Goal: Transaction & Acquisition: Book appointment/travel/reservation

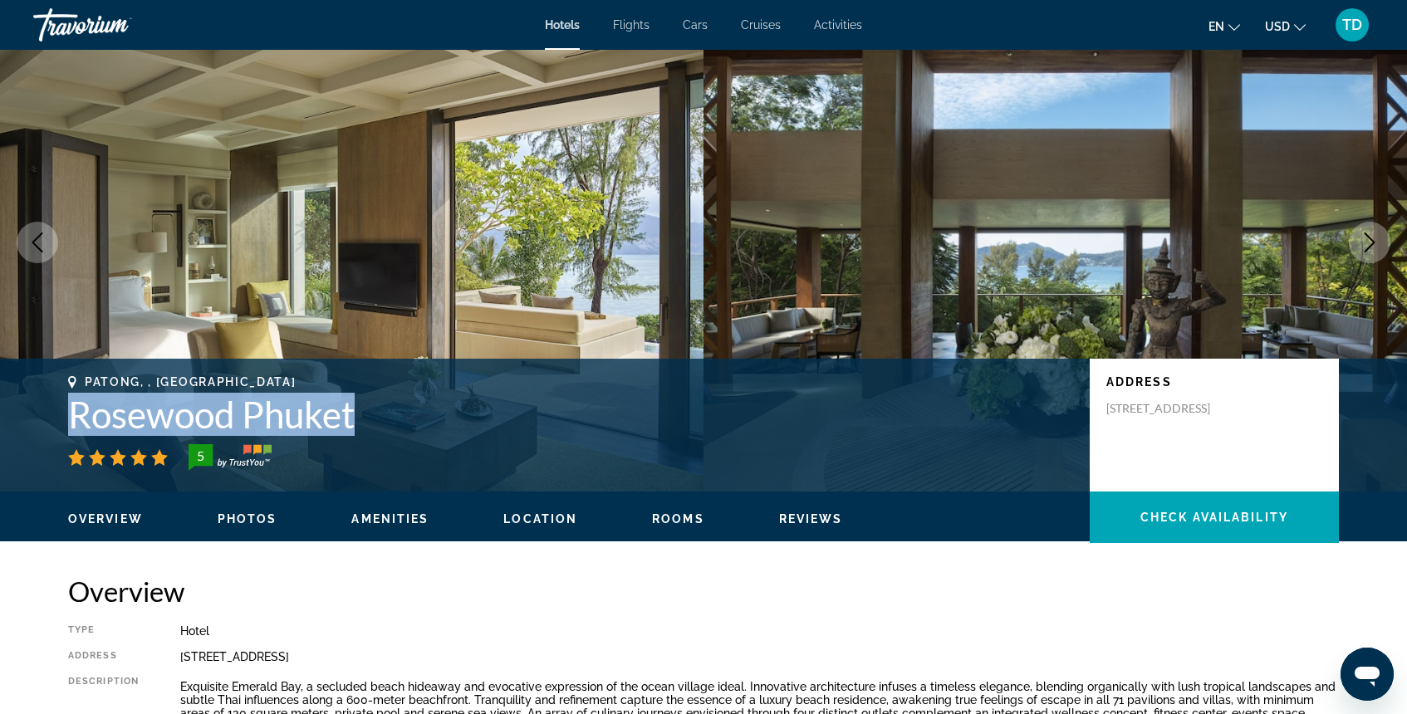
click at [71, 33] on div "Travorium" at bounding box center [116, 24] width 166 height 43
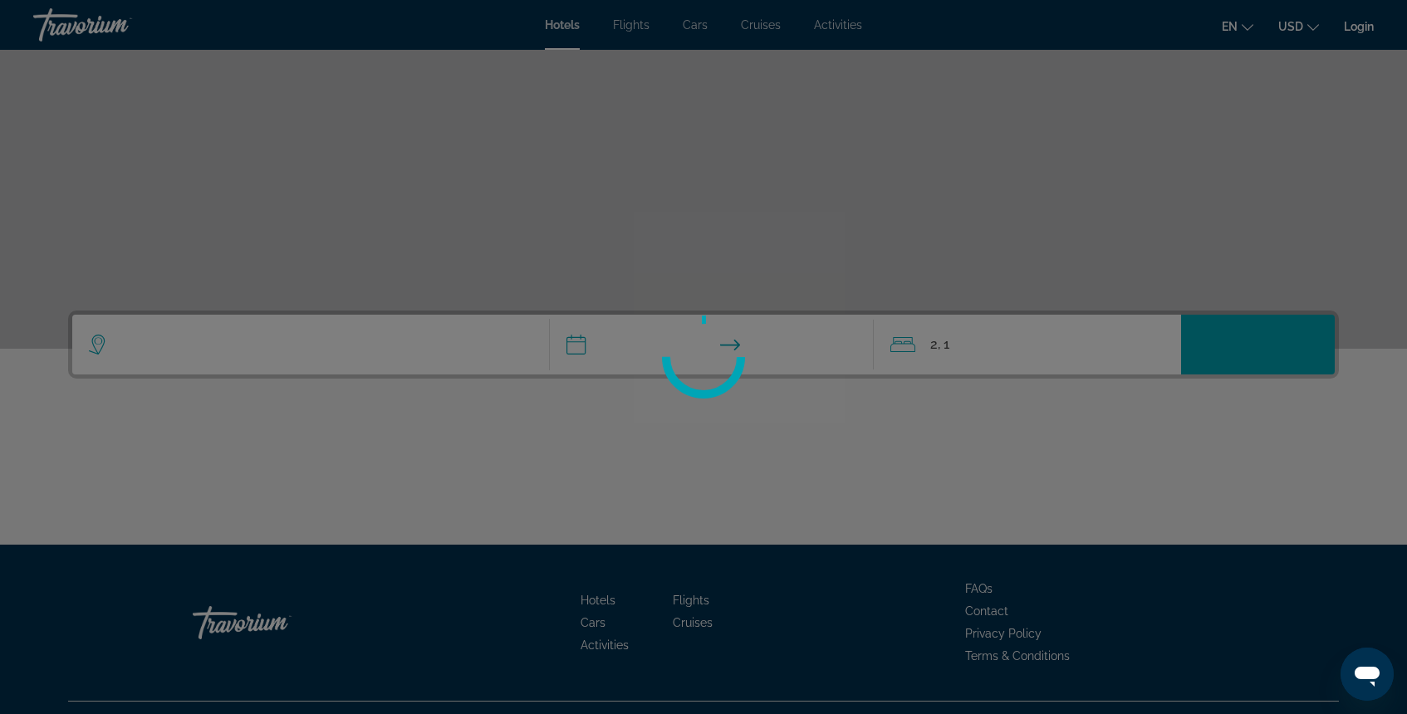
scroll to position [184, 0]
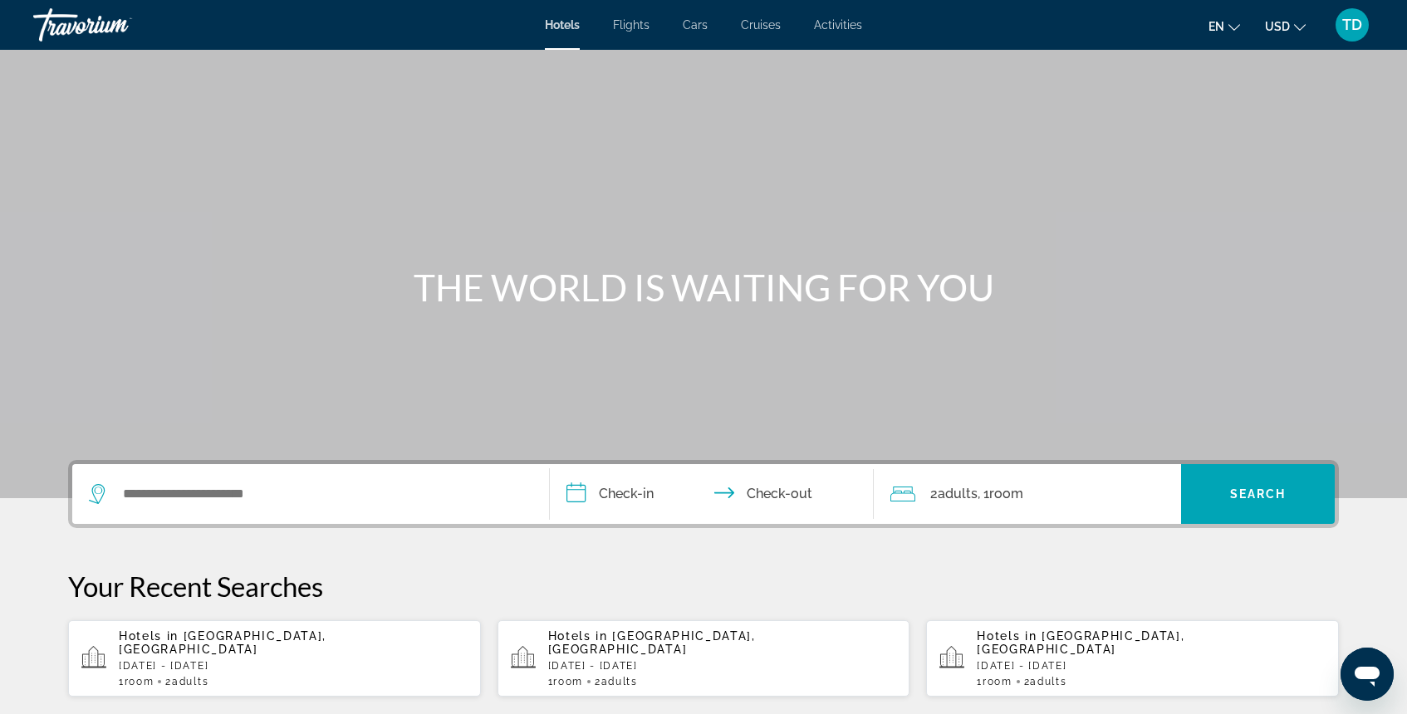
click at [630, 29] on span "Flights" at bounding box center [631, 24] width 37 height 13
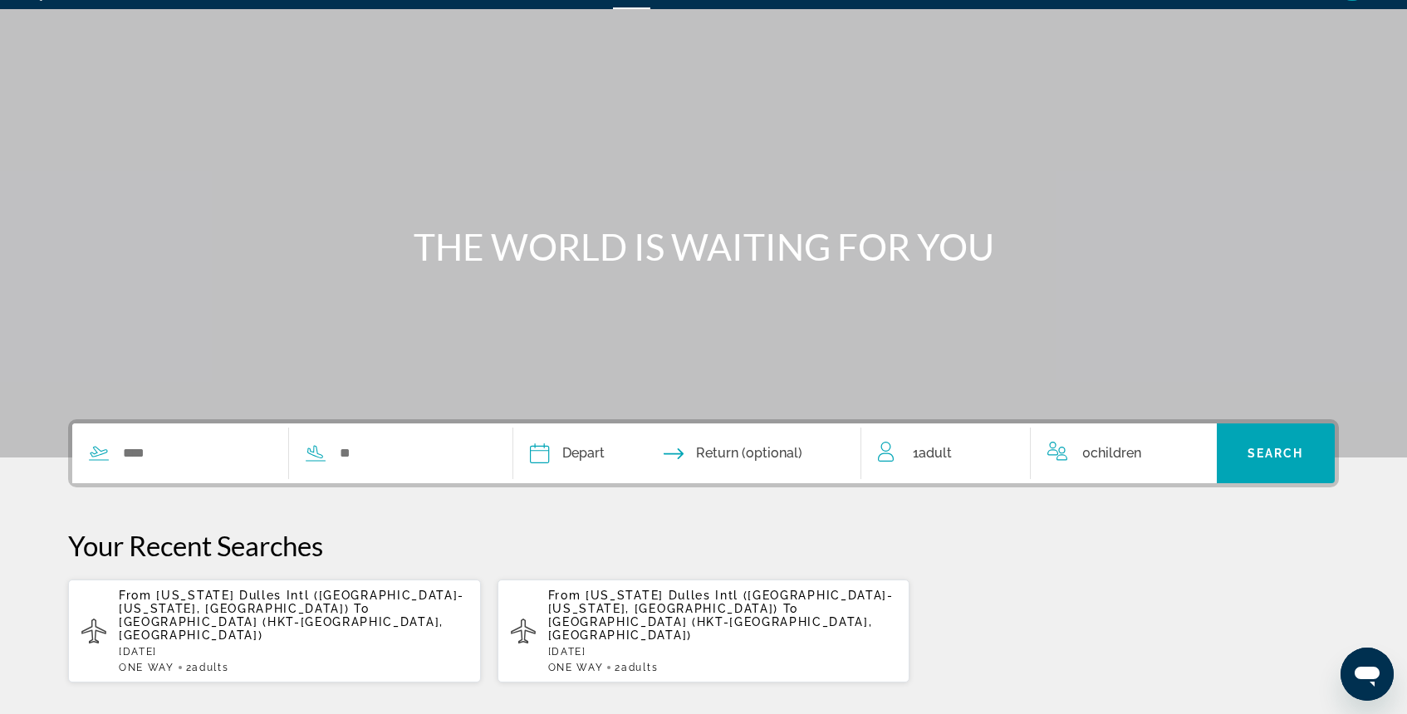
scroll to position [41, 0]
click at [201, 447] on input "Search widget" at bounding box center [196, 453] width 150 height 25
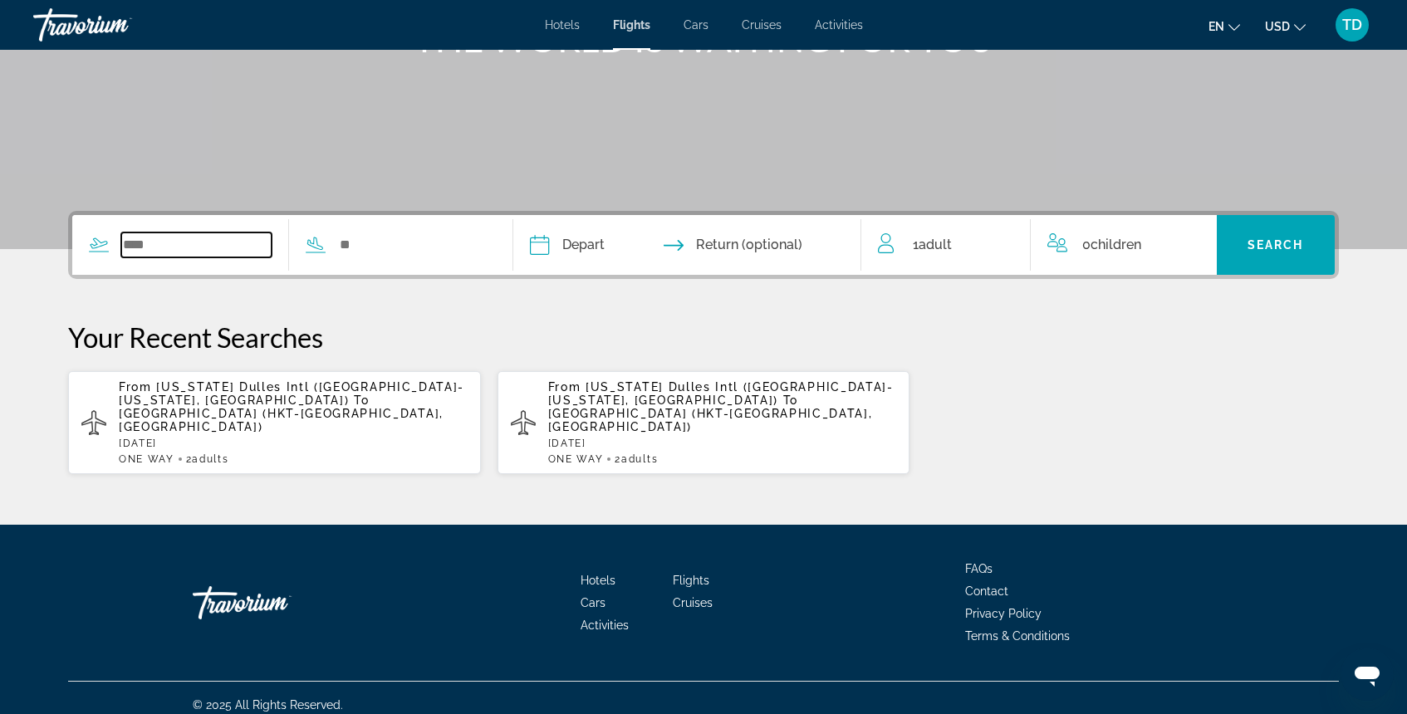
scroll to position [250, 0]
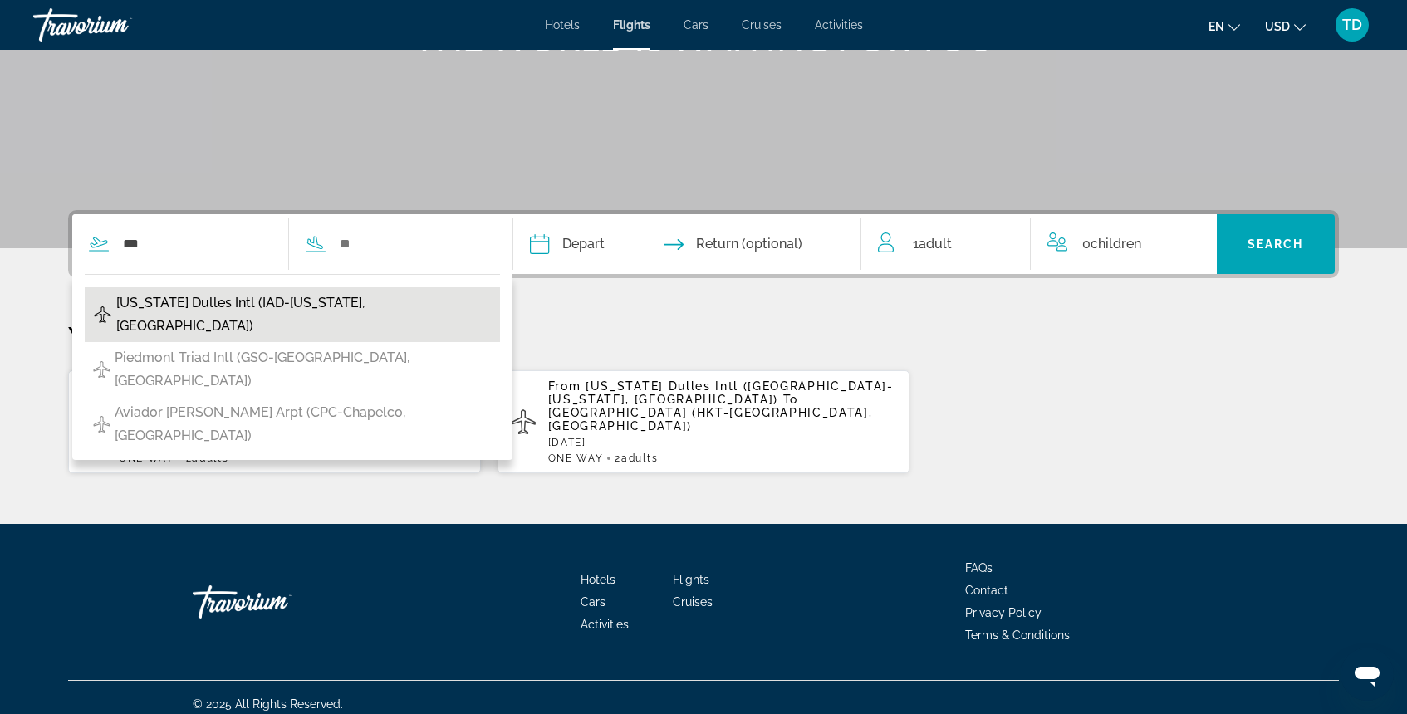
click at [299, 299] on span "[US_STATE] Dulles Intl (IAD-[US_STATE], [GEOGRAPHIC_DATA])" at bounding box center [303, 315] width 375 height 47
type input "**********"
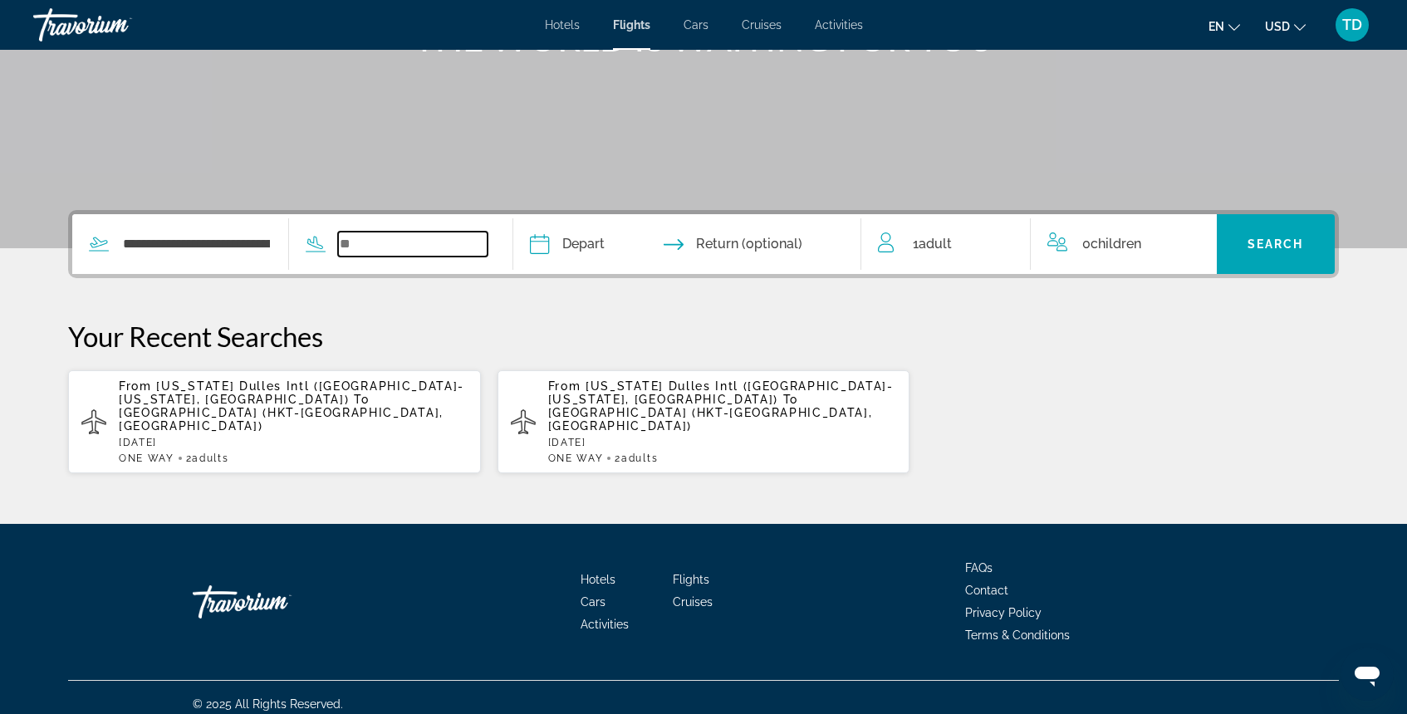
click at [424, 241] on input "Search widget" at bounding box center [413, 244] width 150 height 25
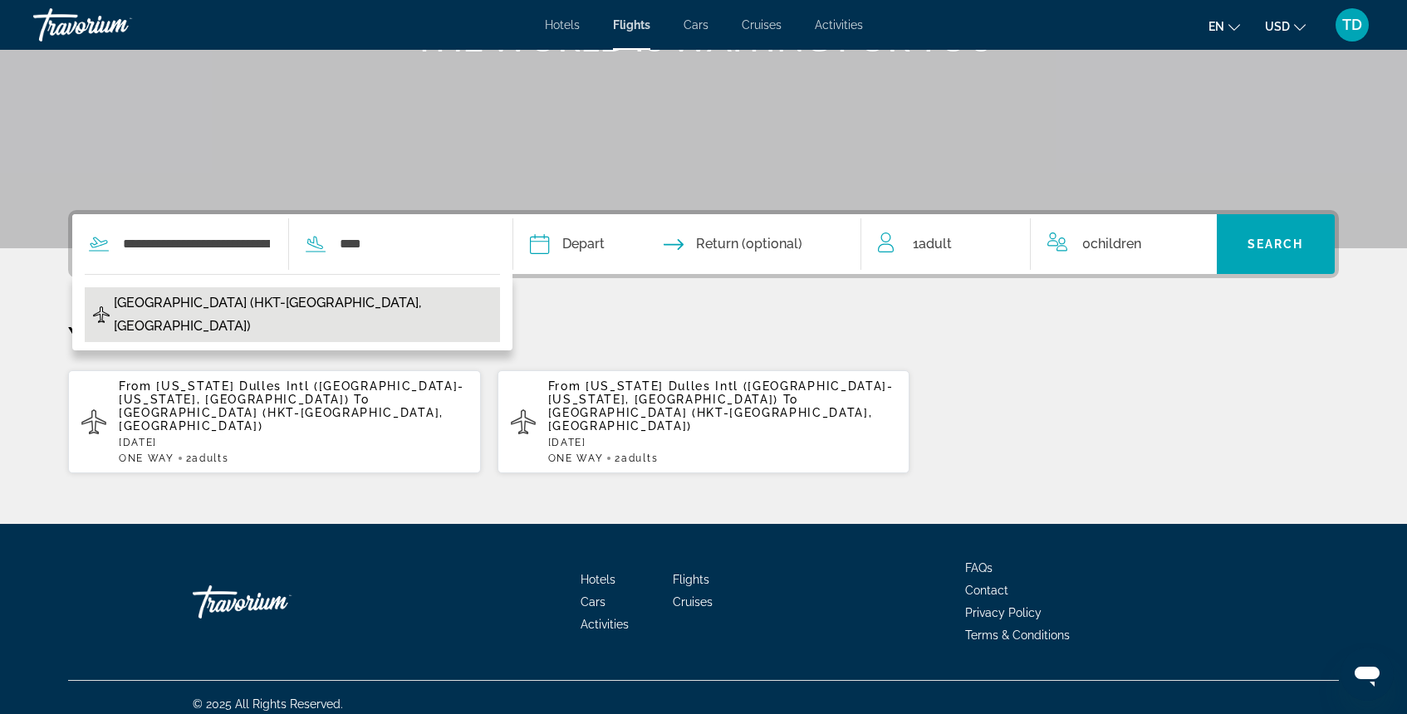
click at [341, 304] on span "Phuket Intl Airport (HKT-Phuket, Thailand)" at bounding box center [303, 315] width 378 height 47
type input "**********"
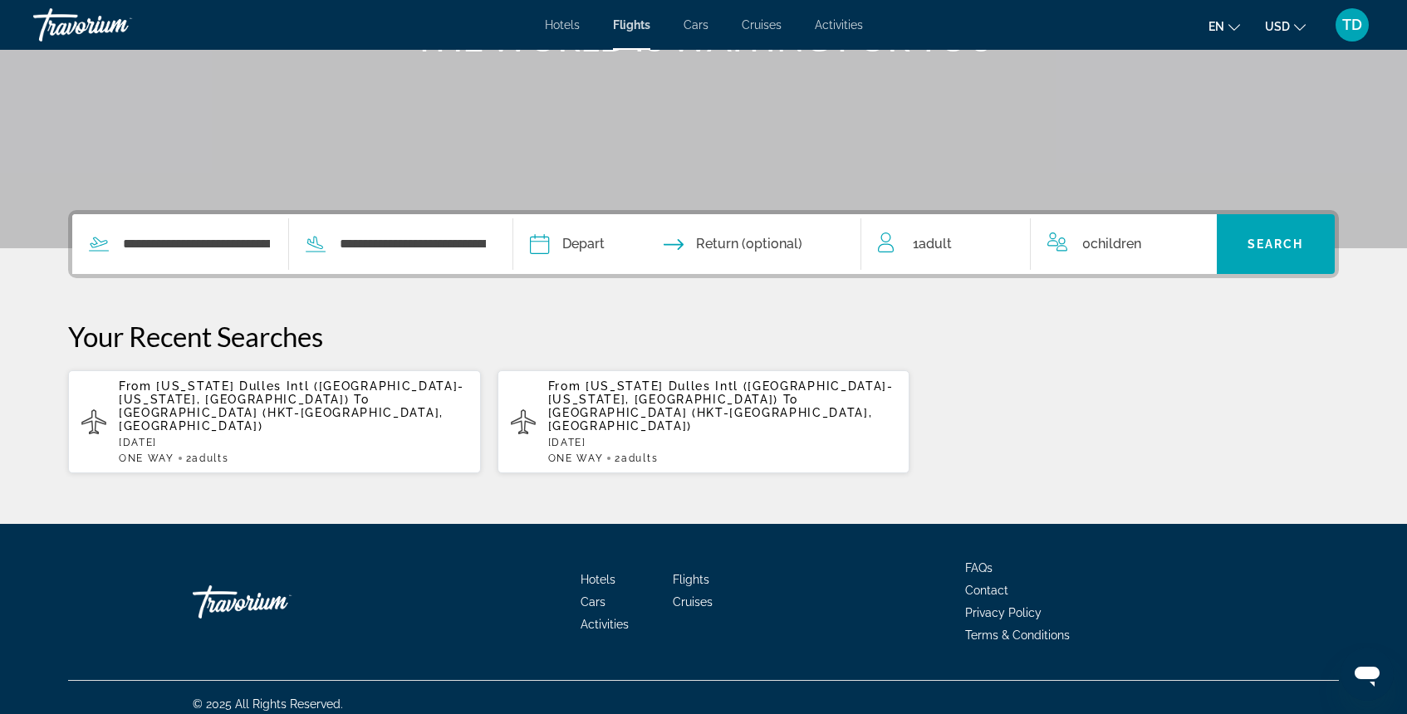
click at [547, 246] on input "Depart date" at bounding box center [612, 246] width 172 height 65
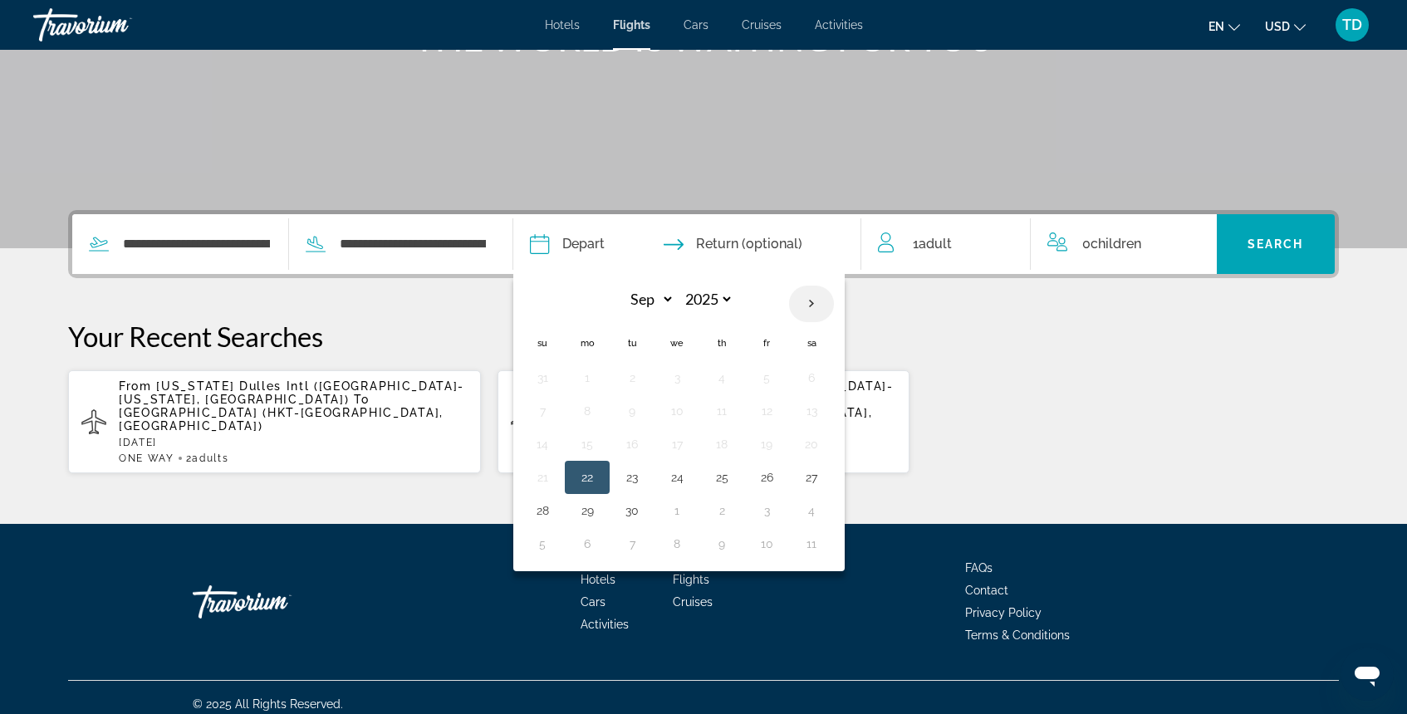
click at [812, 306] on th "Next month" at bounding box center [811, 304] width 45 height 37
select select "**"
click at [722, 476] on button "20" at bounding box center [721, 477] width 27 height 23
type input "**********"
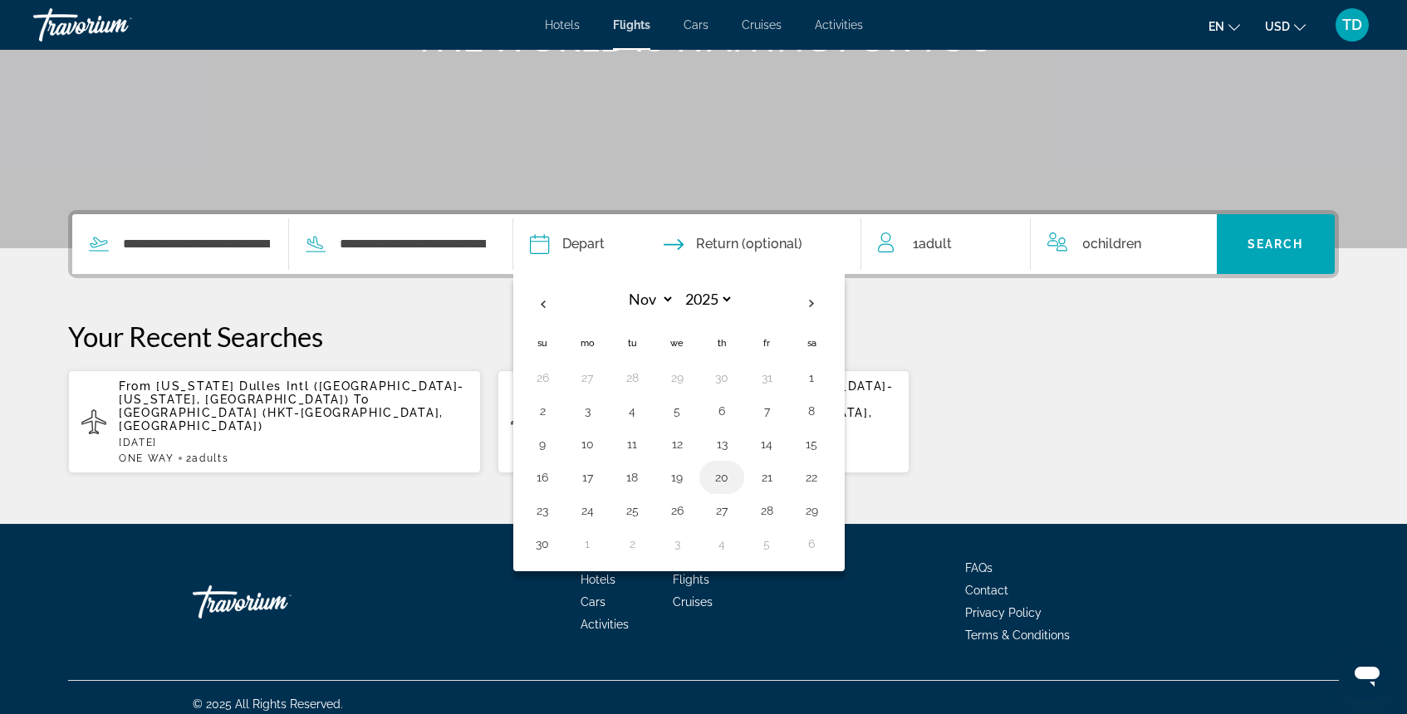
select select "**"
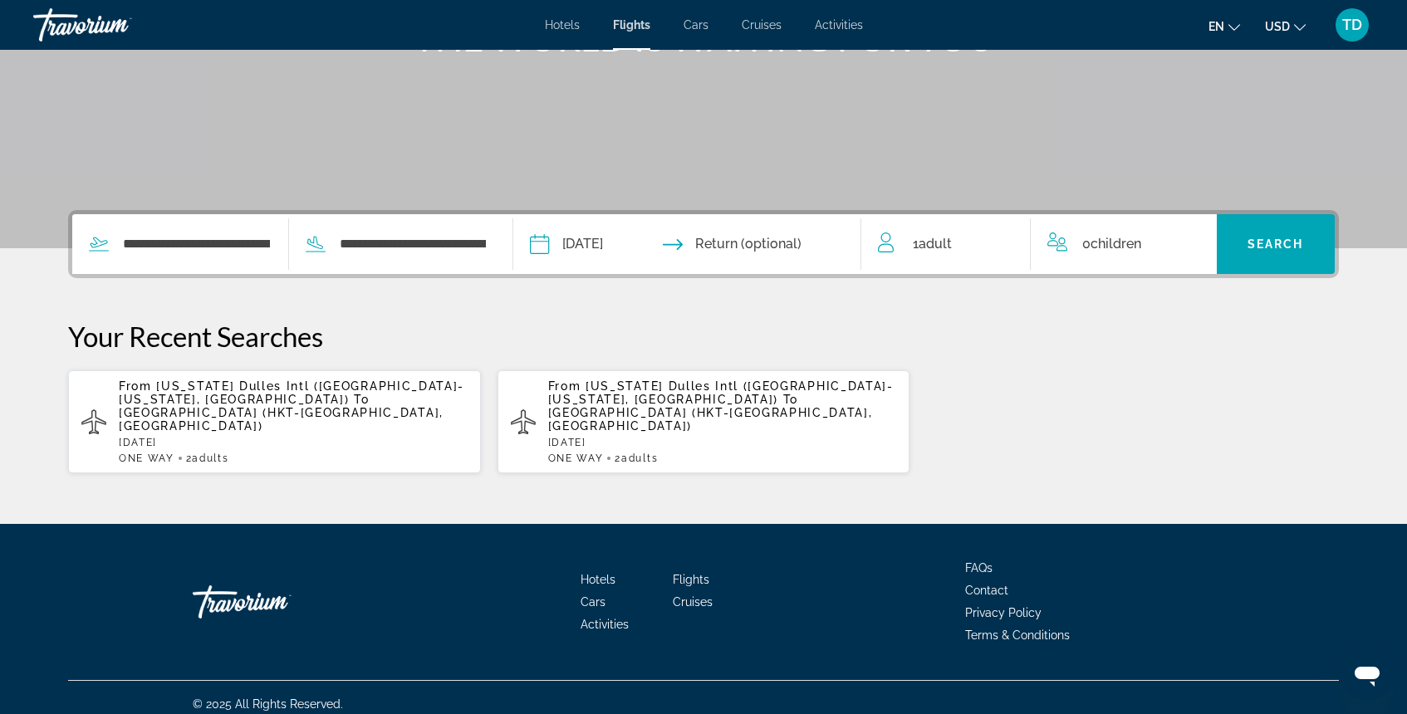
click at [814, 243] on input "Return date" at bounding box center [782, 246] width 172 height 65
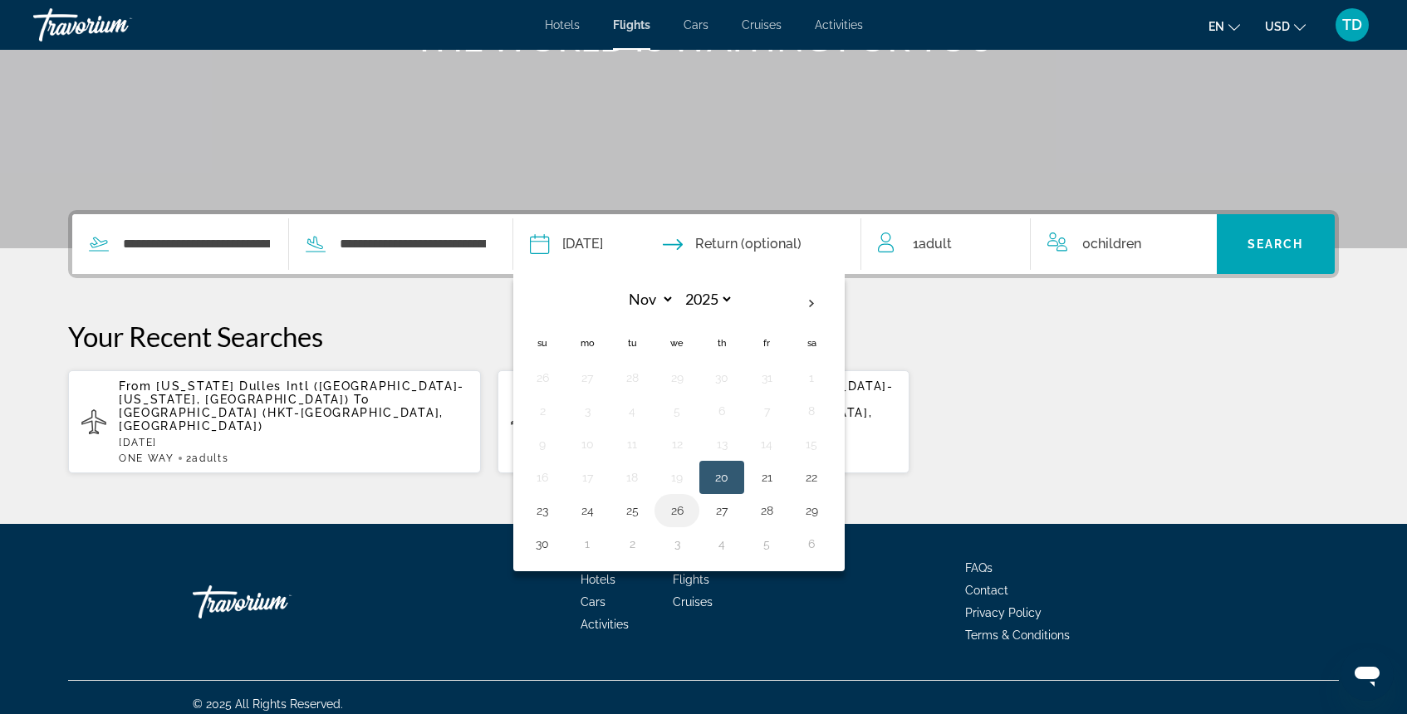
click at [684, 519] on button "26" at bounding box center [677, 510] width 27 height 23
type input "**********"
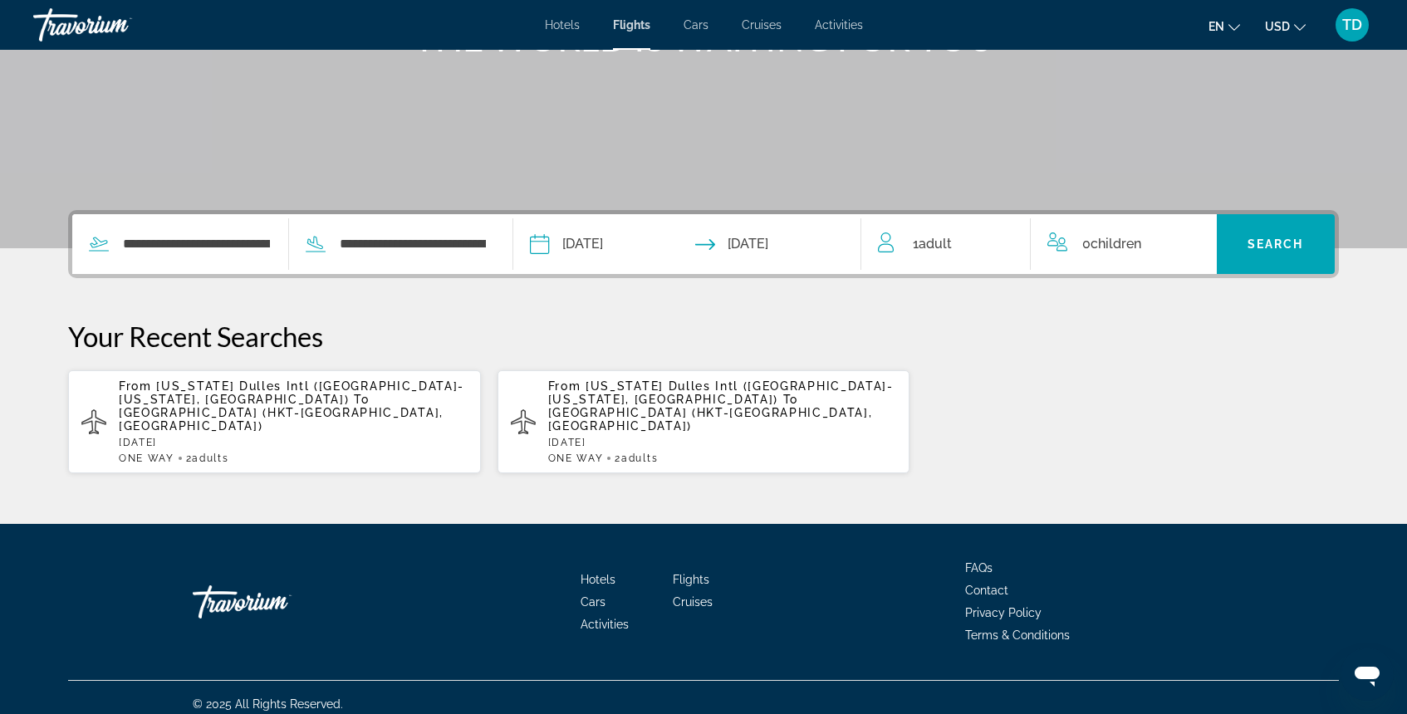
click at [968, 257] on div "1 Adult Adults" at bounding box center [954, 244] width 153 height 60
click at [1013, 243] on div "1 Adult Adults" at bounding box center [954, 244] width 152 height 29
click at [1002, 246] on icon "Increment adults" at bounding box center [1005, 241] width 15 height 20
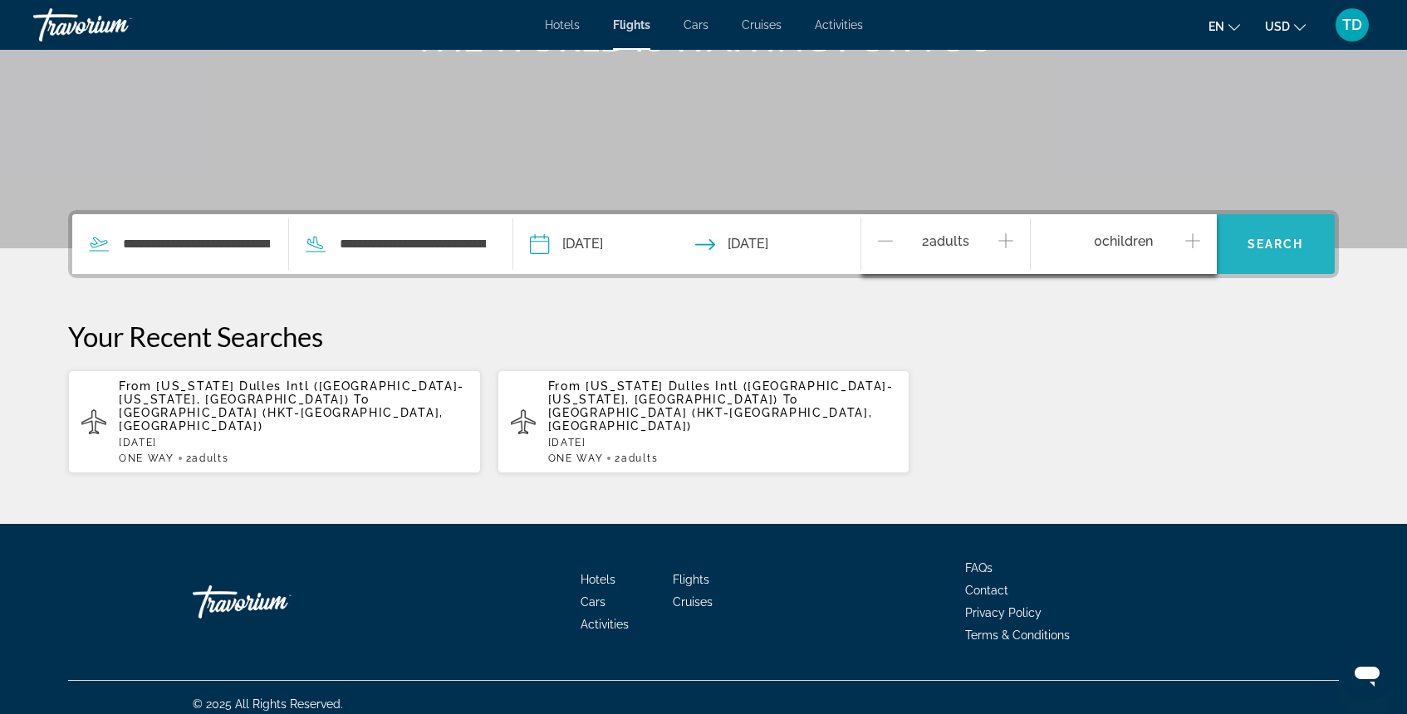
click at [1271, 250] on span "Search" at bounding box center [1275, 244] width 56 height 13
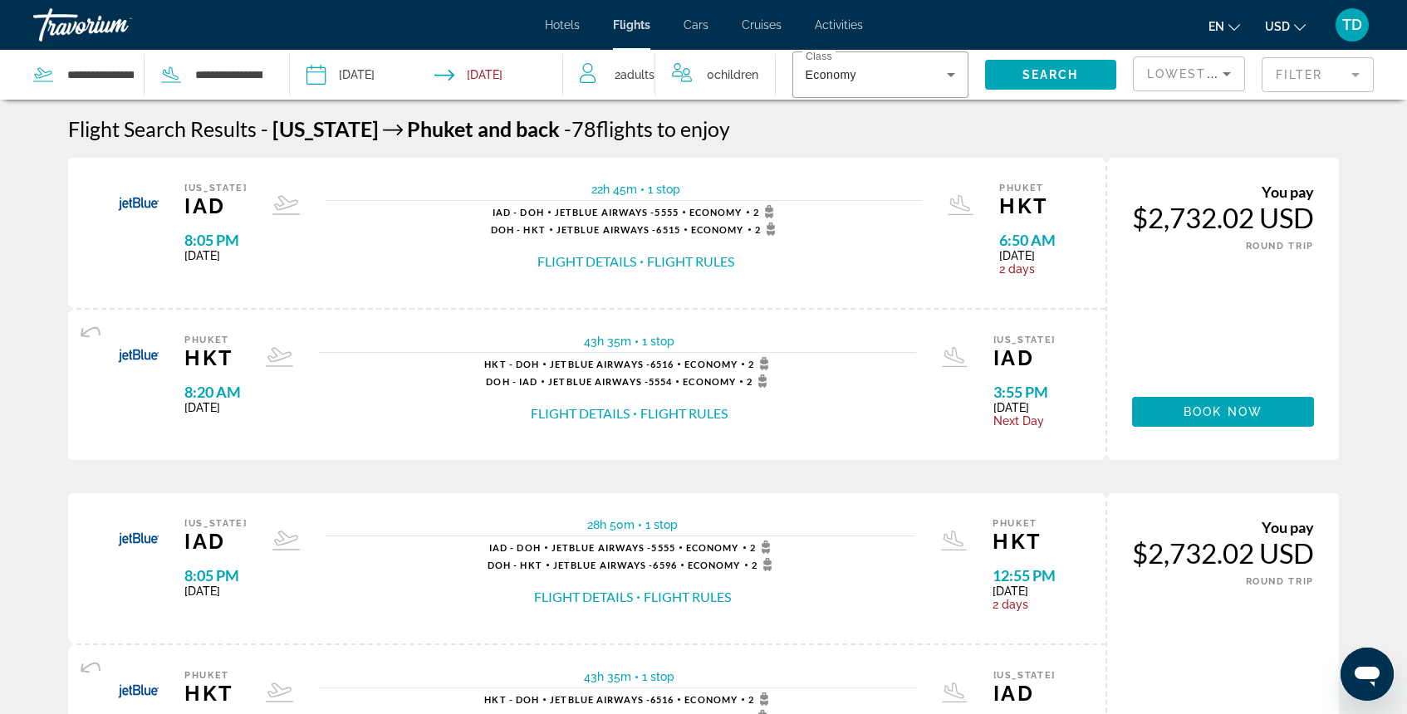
click at [1171, 63] on div "Lowest Price" at bounding box center [1189, 80] width 84 height 47
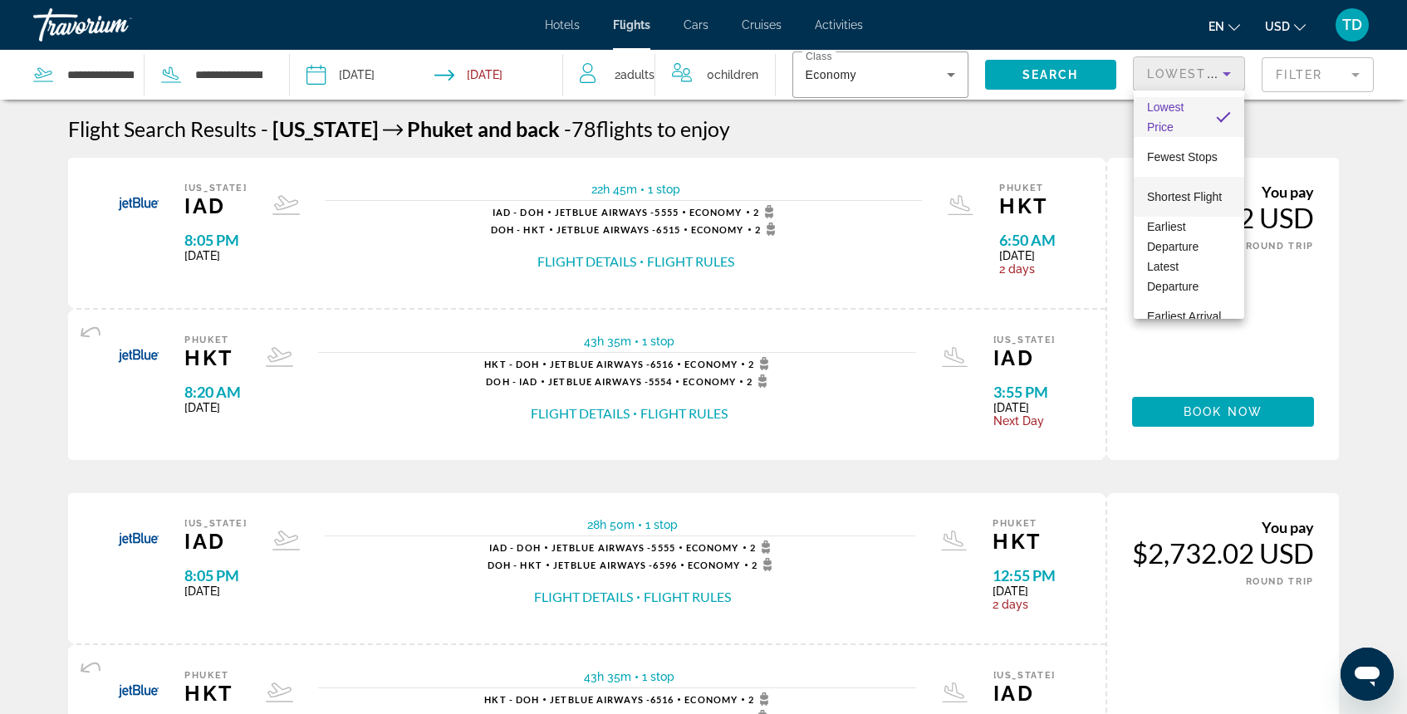
click at [1171, 194] on span "Shortest Flight" at bounding box center [1184, 196] width 75 height 13
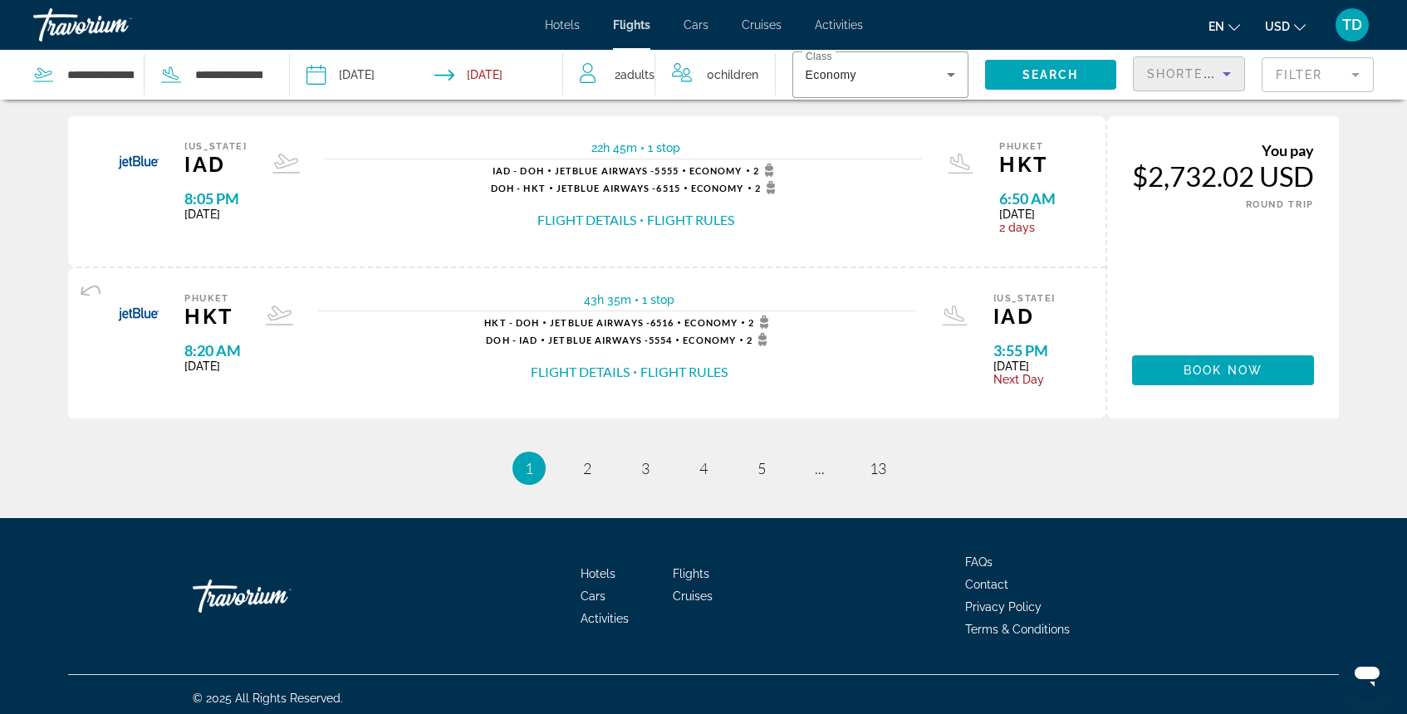
scroll to position [1727, 0]
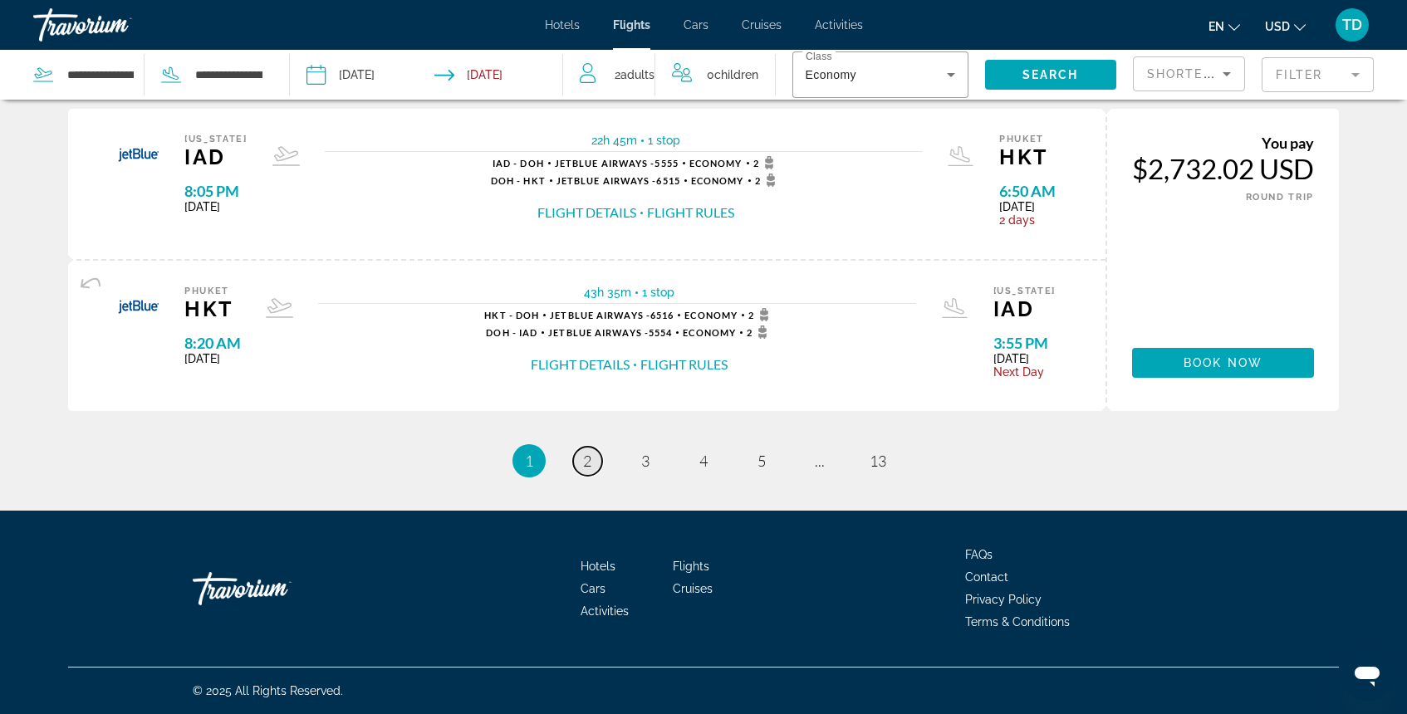
click at [586, 468] on span "2" at bounding box center [587, 461] width 8 height 18
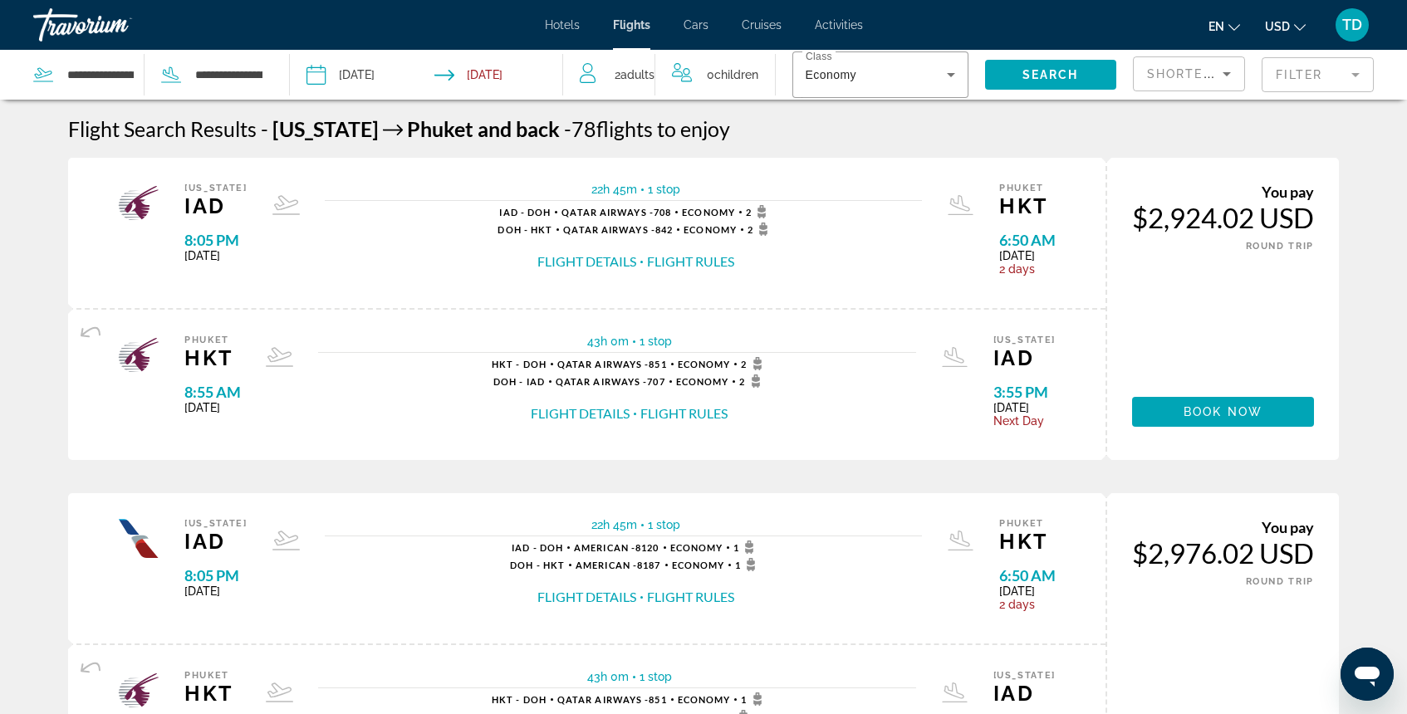
click at [566, 34] on div "Hotels Flights Cars Cruises Activities Hotels Flights Cars Cruises Activities e…" at bounding box center [703, 24] width 1407 height 43
click at [559, 24] on span "Hotels" at bounding box center [562, 24] width 35 height 13
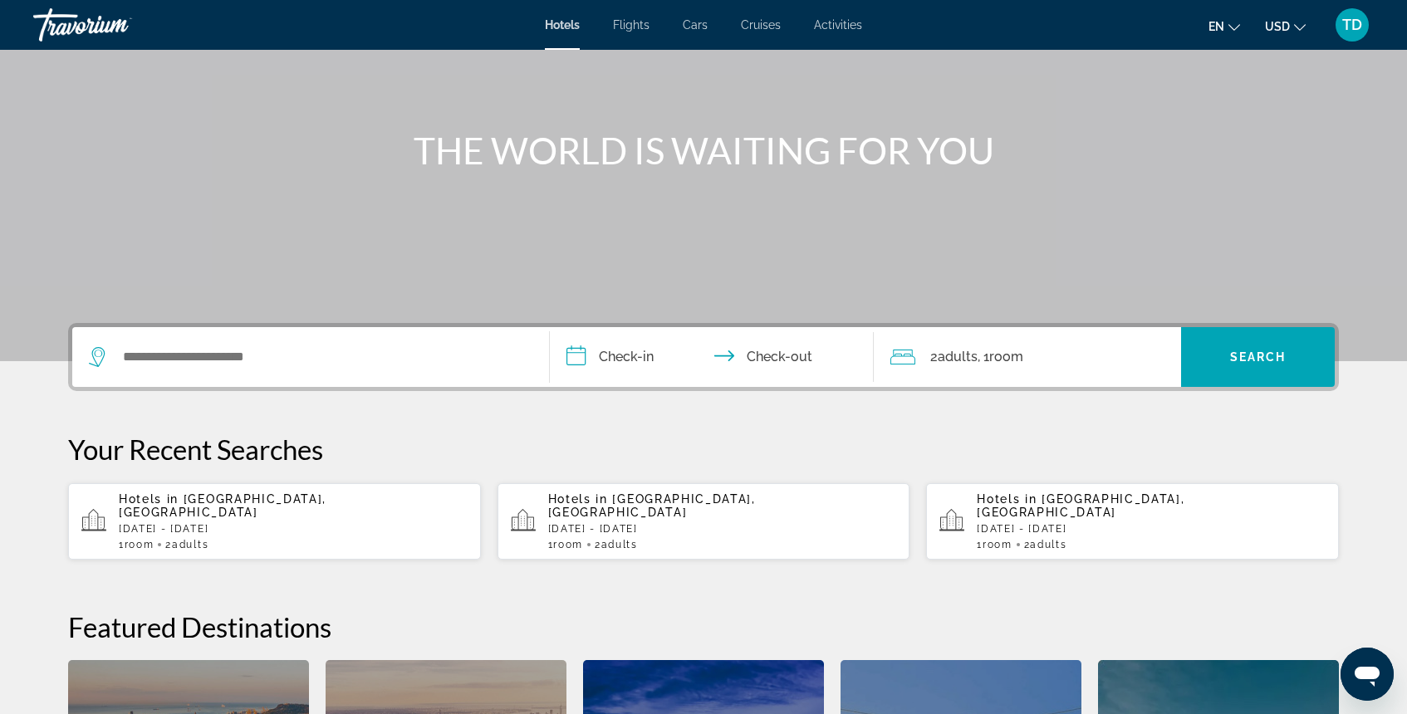
scroll to position [146, 0]
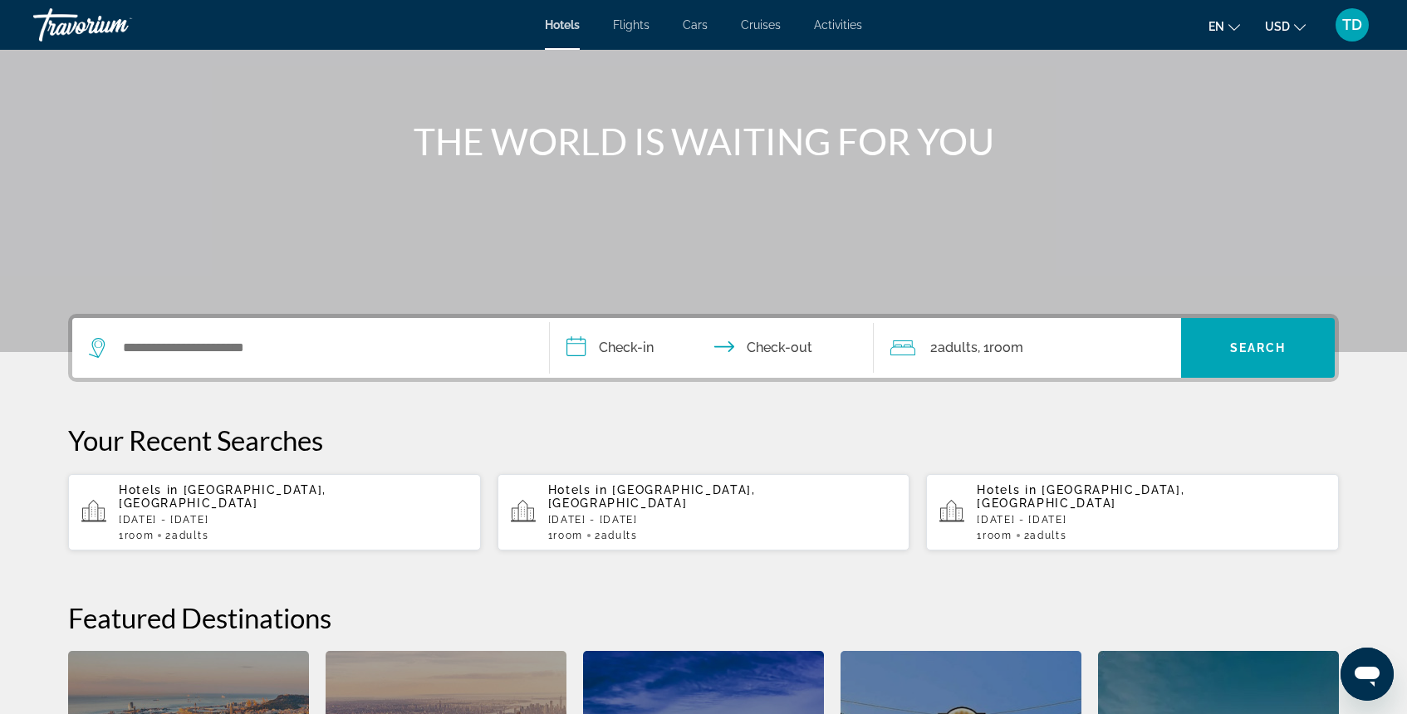
click at [222, 530] on div "1 Room rooms 2 Adult Adults" at bounding box center [293, 536] width 349 height 12
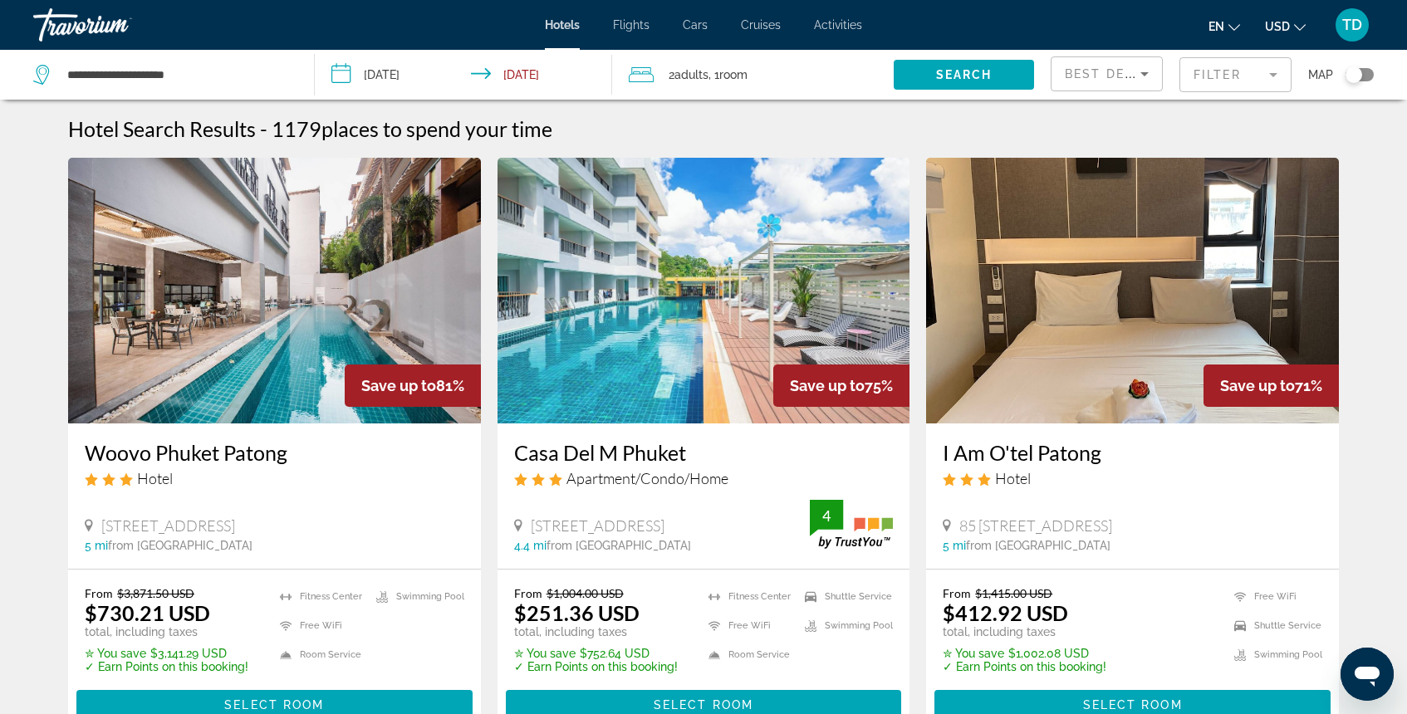
click at [1067, 59] on div "Best Deals" at bounding box center [1107, 80] width 84 height 47
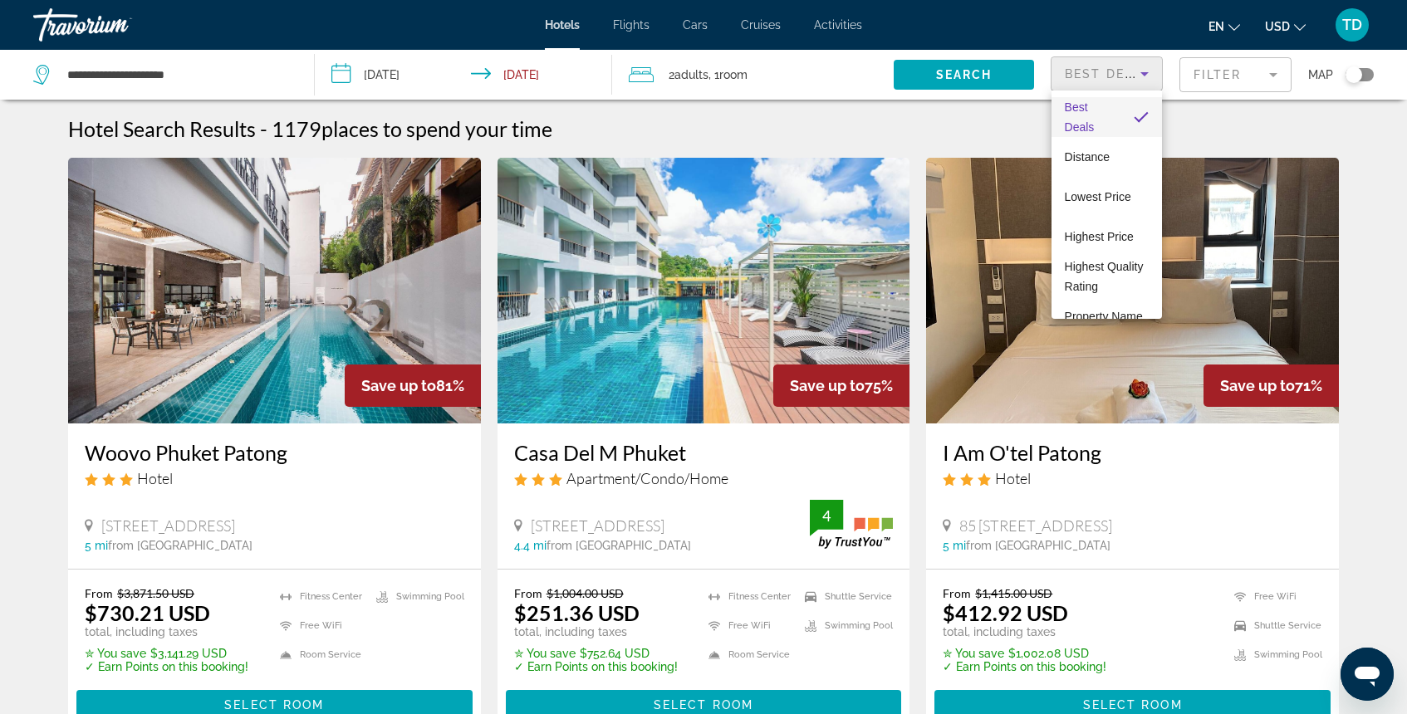
click at [1202, 62] on div at bounding box center [703, 357] width 1407 height 714
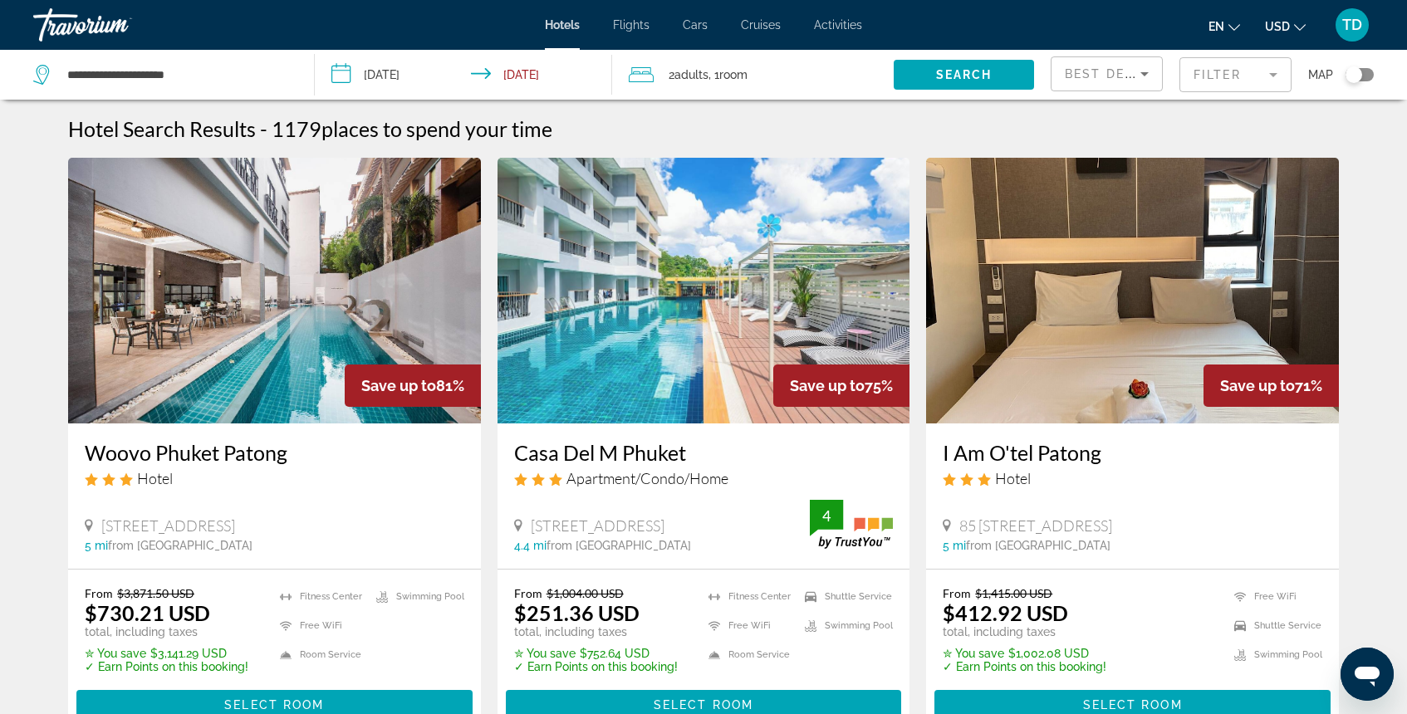
click at [1205, 66] on mat-form-field "Filter" at bounding box center [1235, 74] width 112 height 35
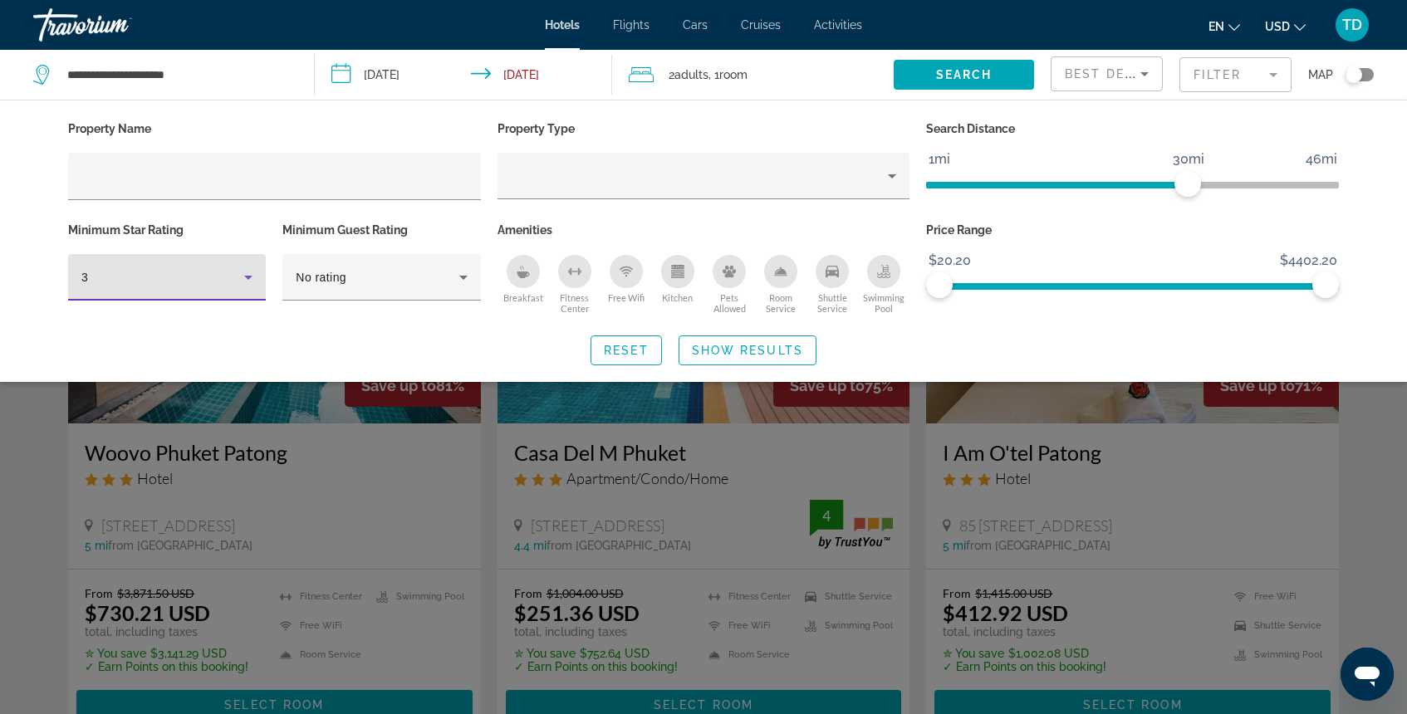
click at [253, 272] on icon "Hotel Filters" at bounding box center [248, 277] width 20 height 20
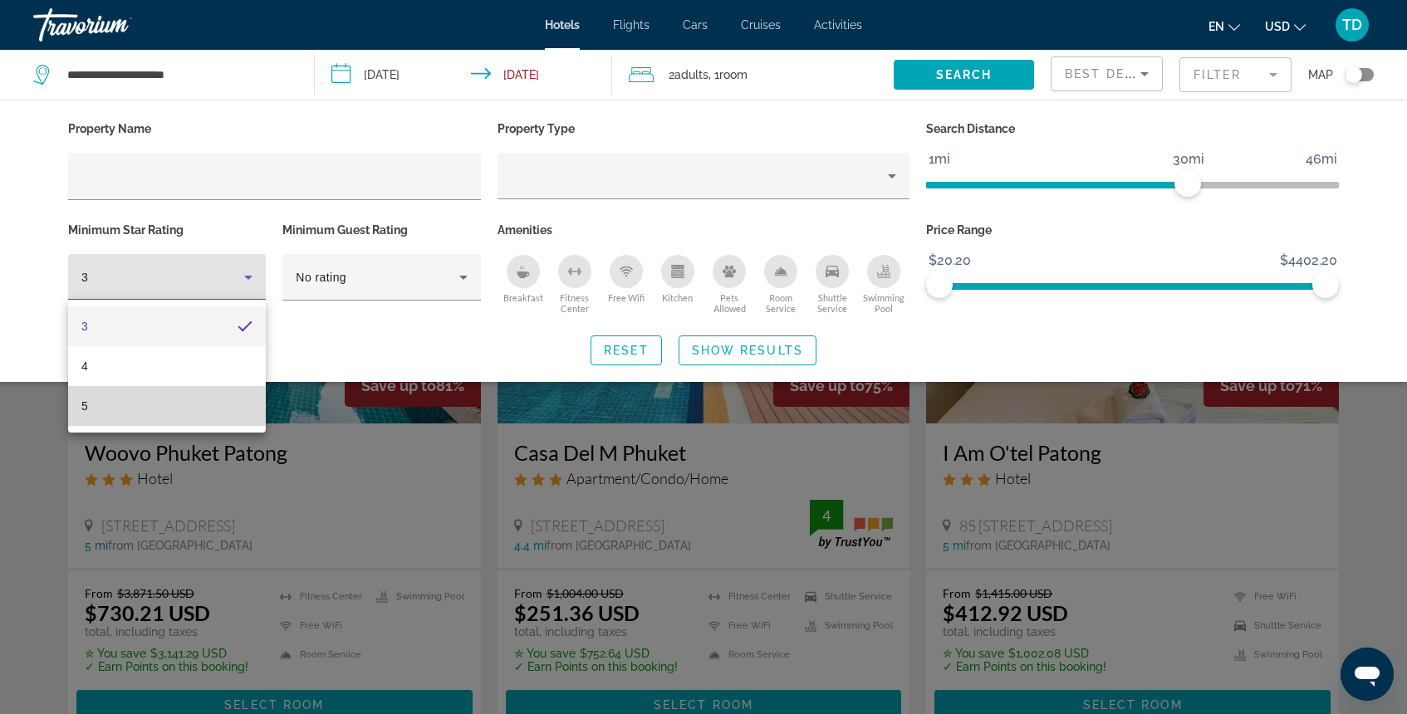
click at [189, 395] on mat-option "5" at bounding box center [167, 406] width 198 height 40
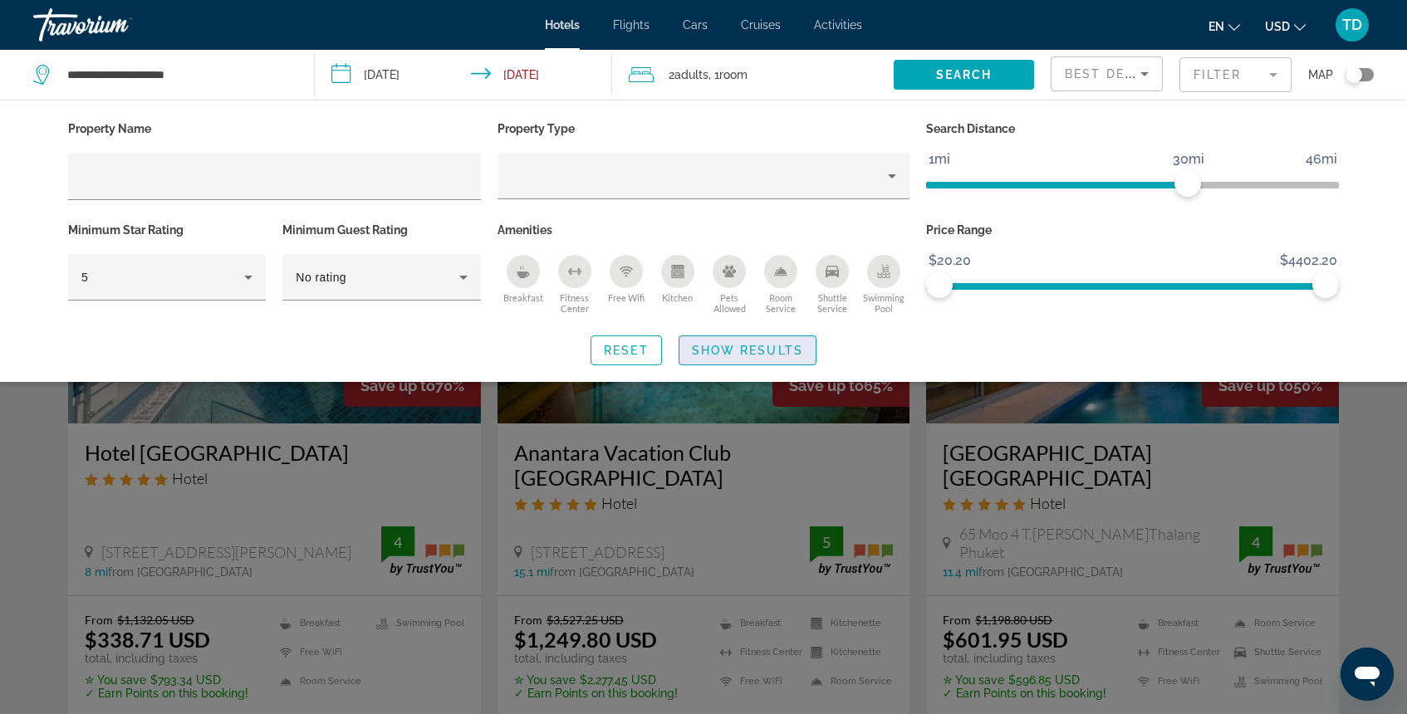
click at [733, 338] on span "Search widget" at bounding box center [747, 351] width 136 height 40
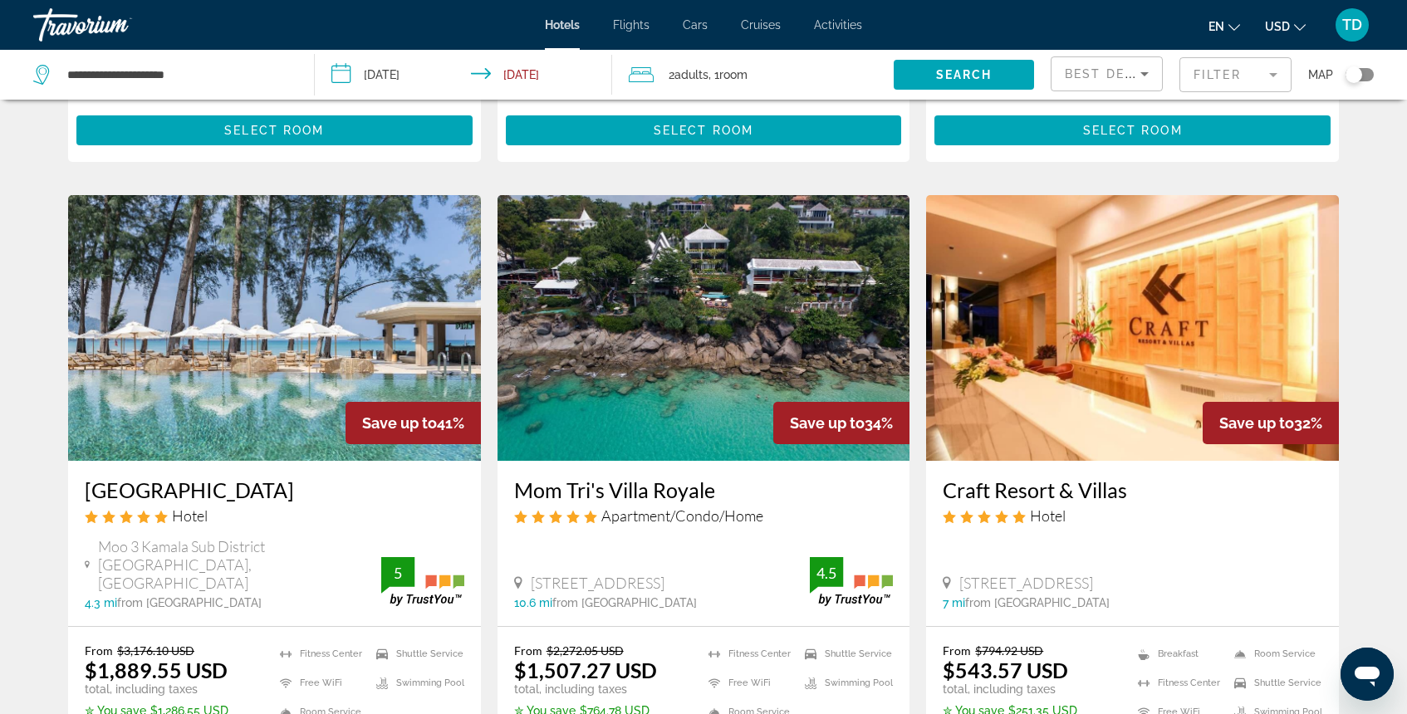
scroll to position [1213, 0]
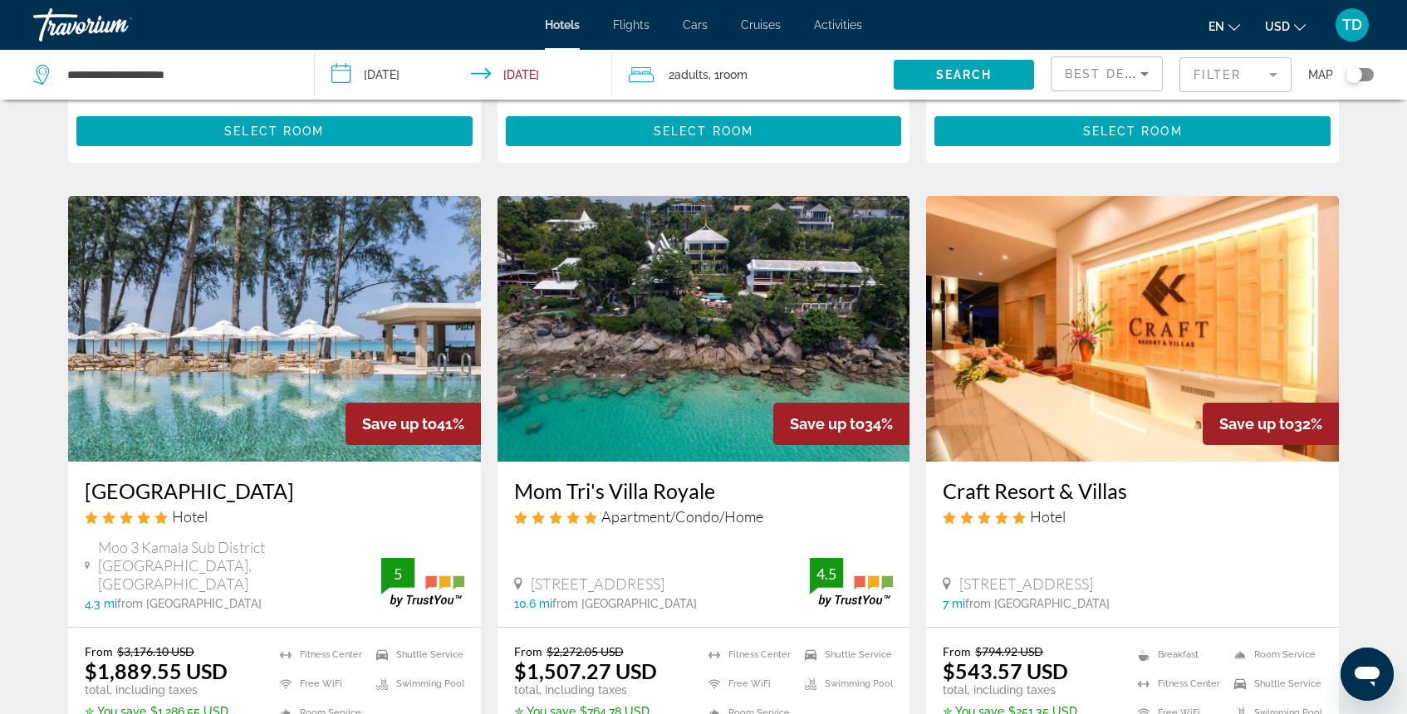
click at [285, 287] on img "Main content" at bounding box center [274, 329] width 413 height 266
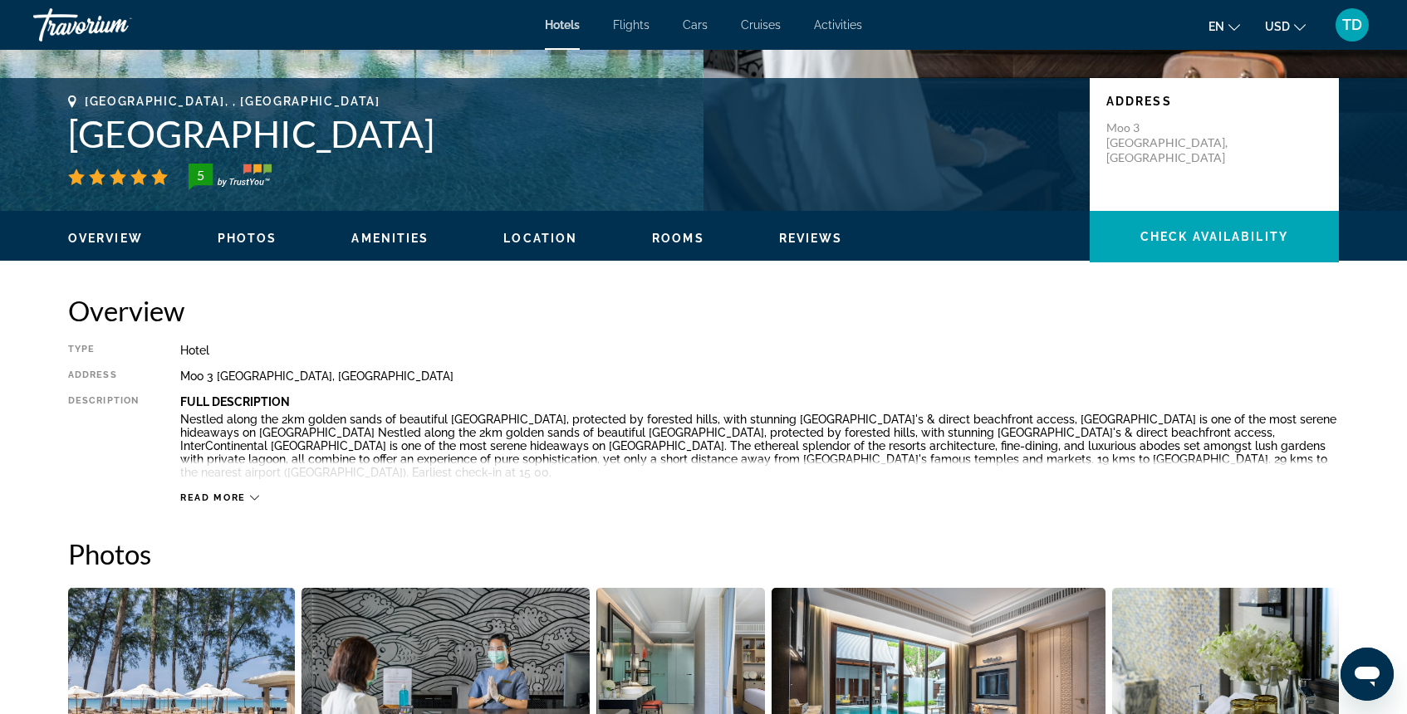
scroll to position [332, 0]
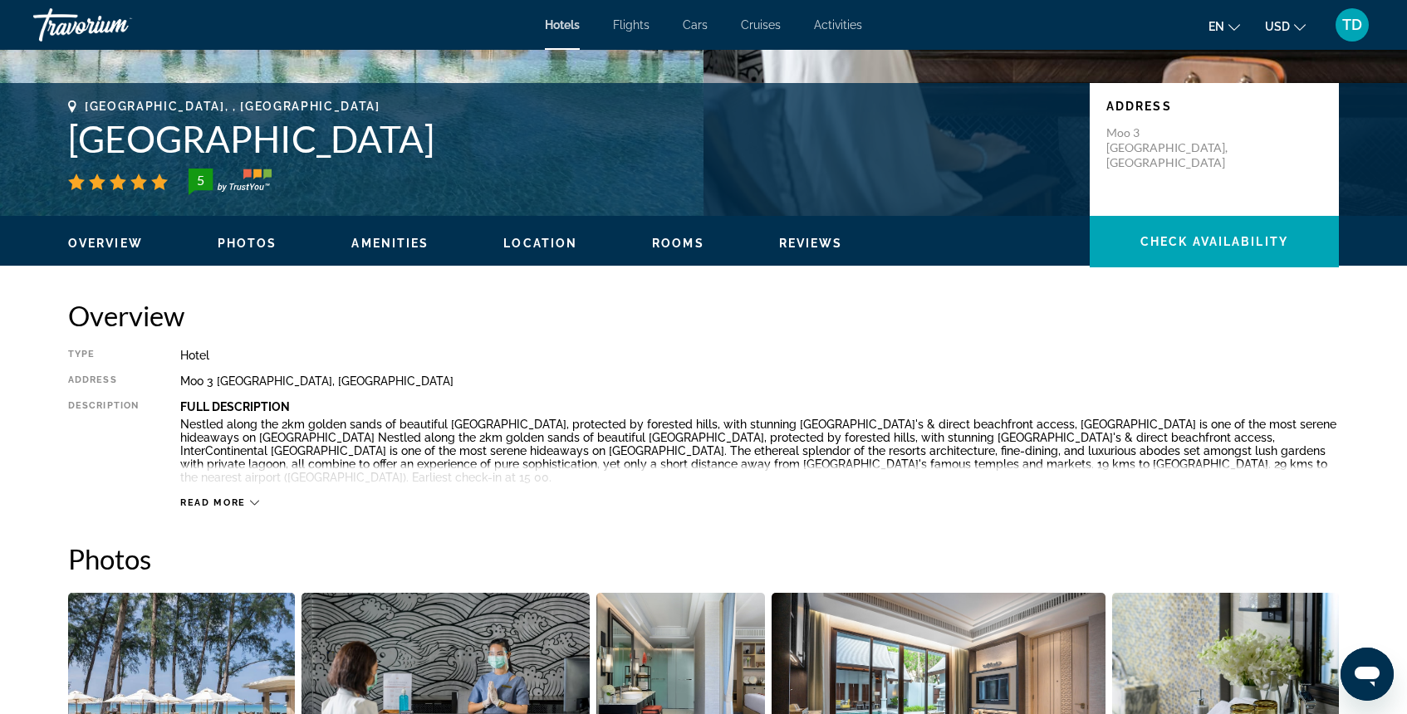
click at [257, 239] on span "Photos" at bounding box center [248, 243] width 60 height 13
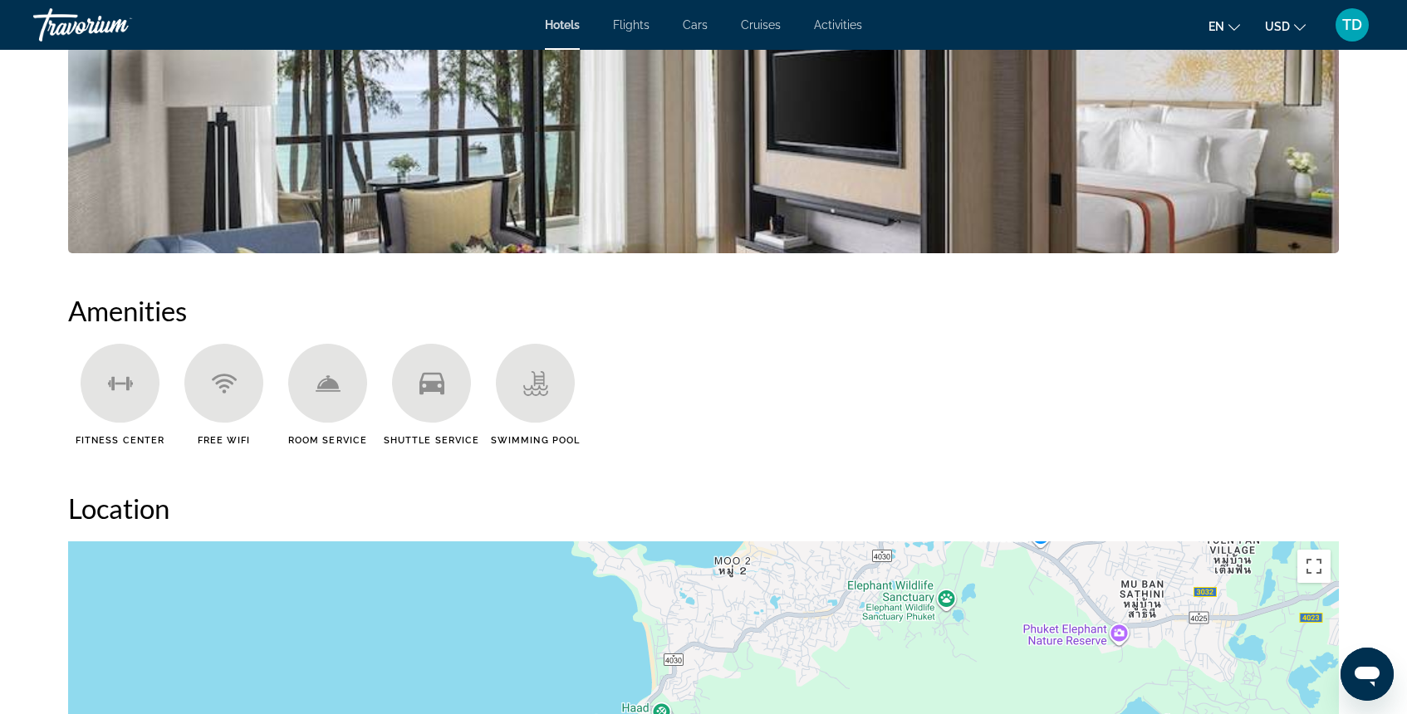
scroll to position [958, 0]
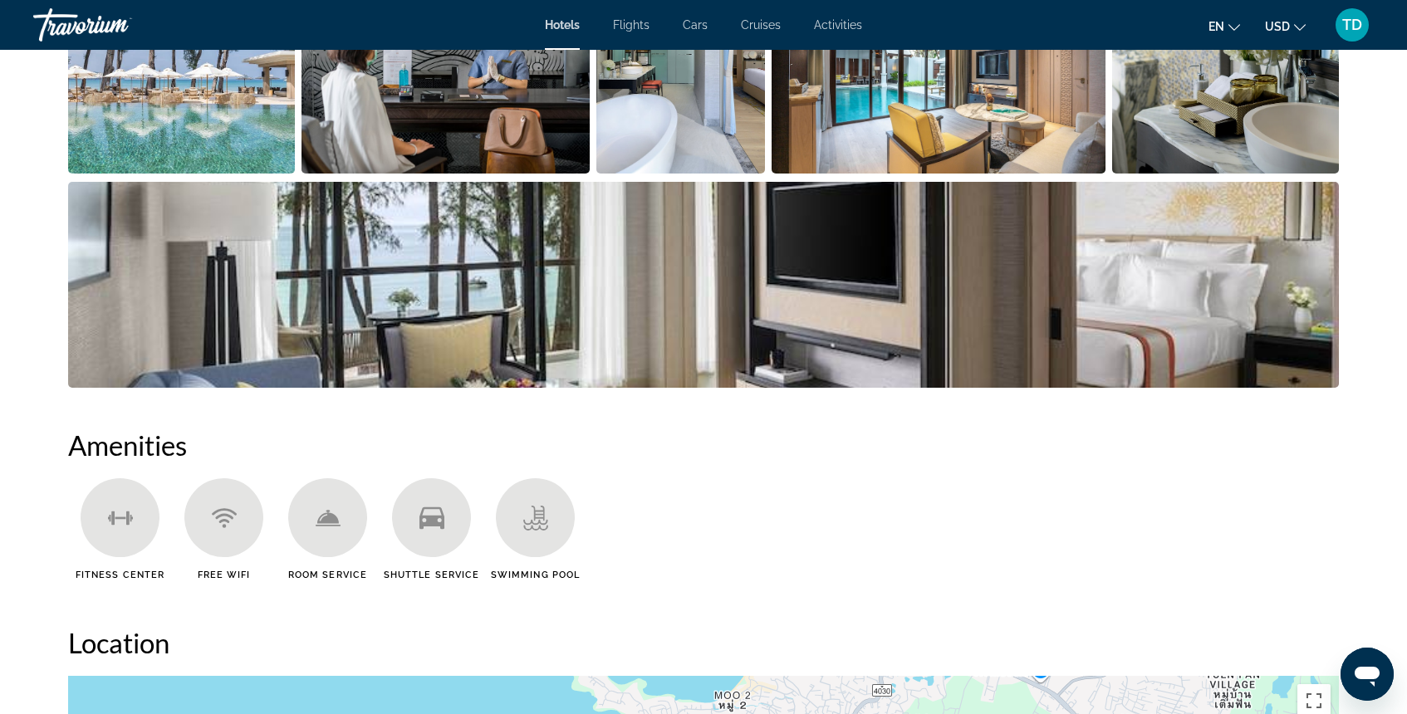
click at [887, 307] on img "Open full-screen image slider" at bounding box center [703, 285] width 1271 height 206
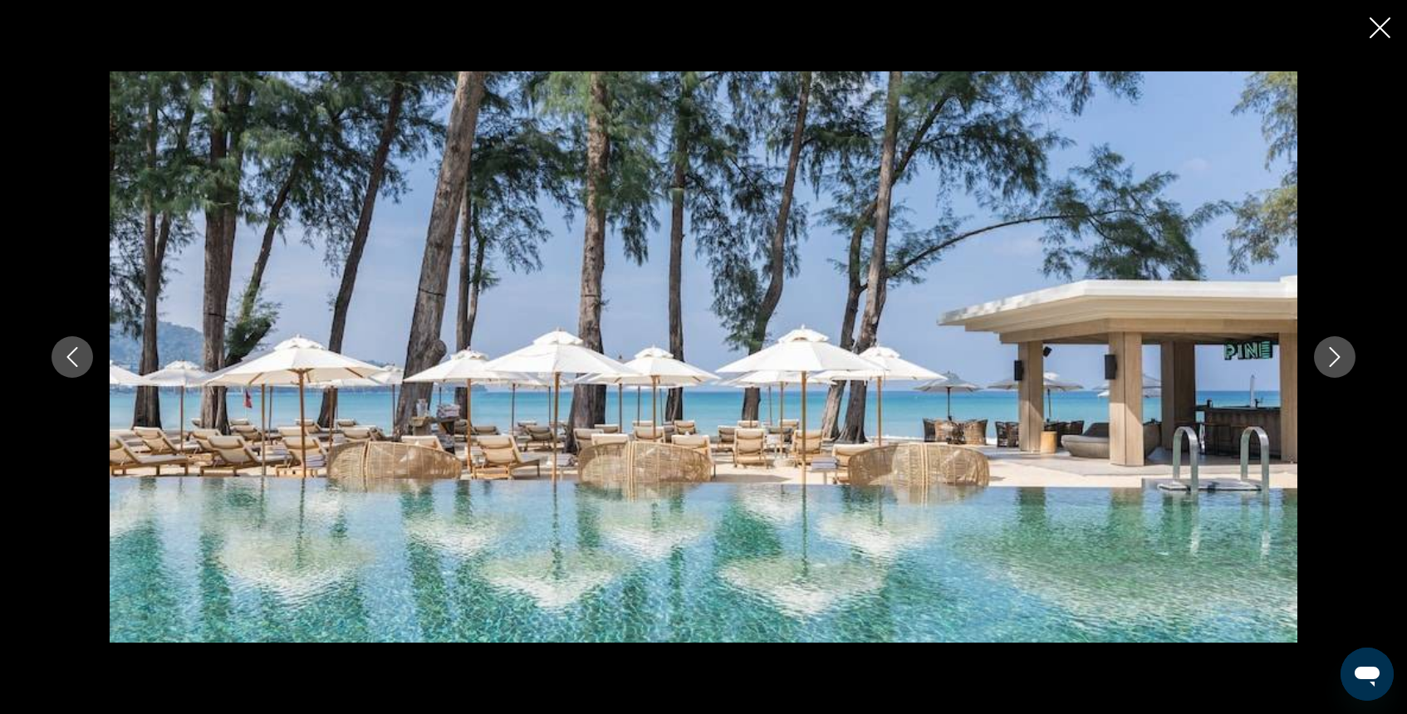
click at [1340, 359] on icon "Next image" at bounding box center [1335, 357] width 20 height 20
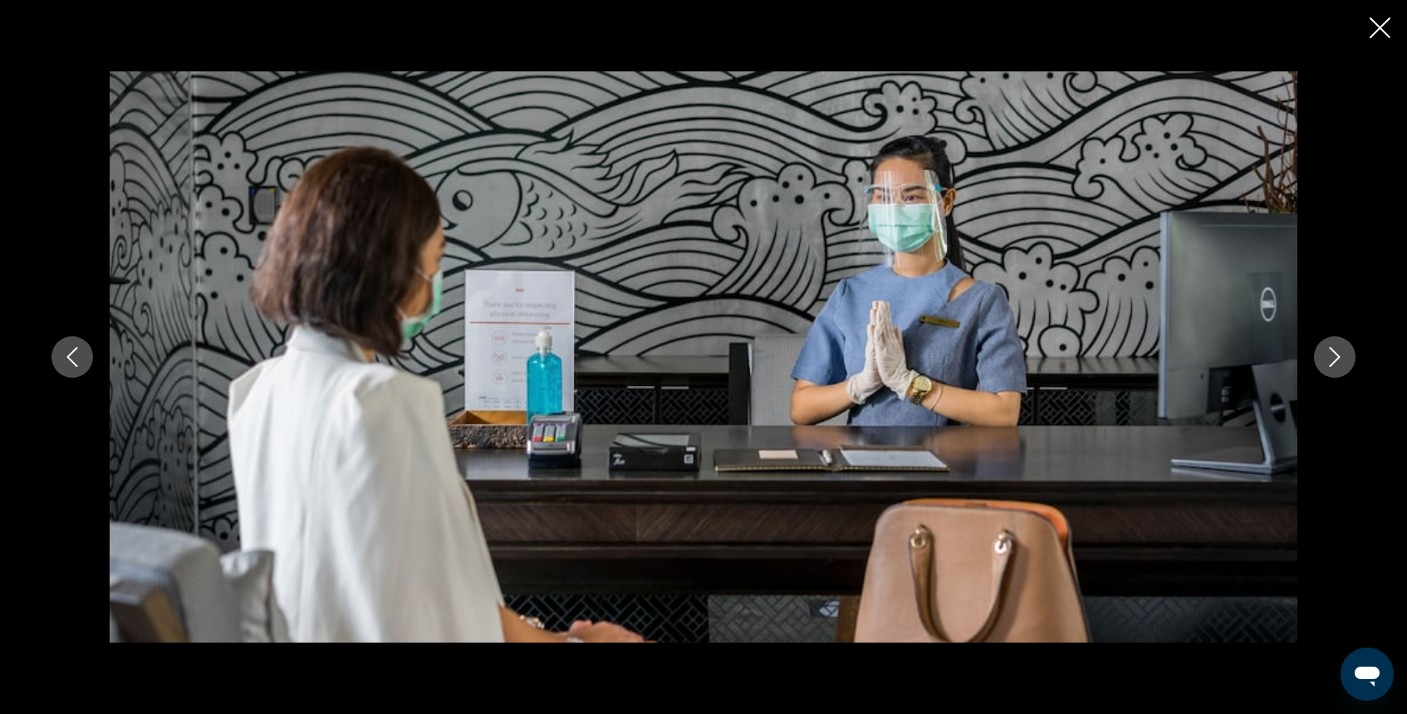
click at [1340, 359] on icon "Next image" at bounding box center [1335, 357] width 20 height 20
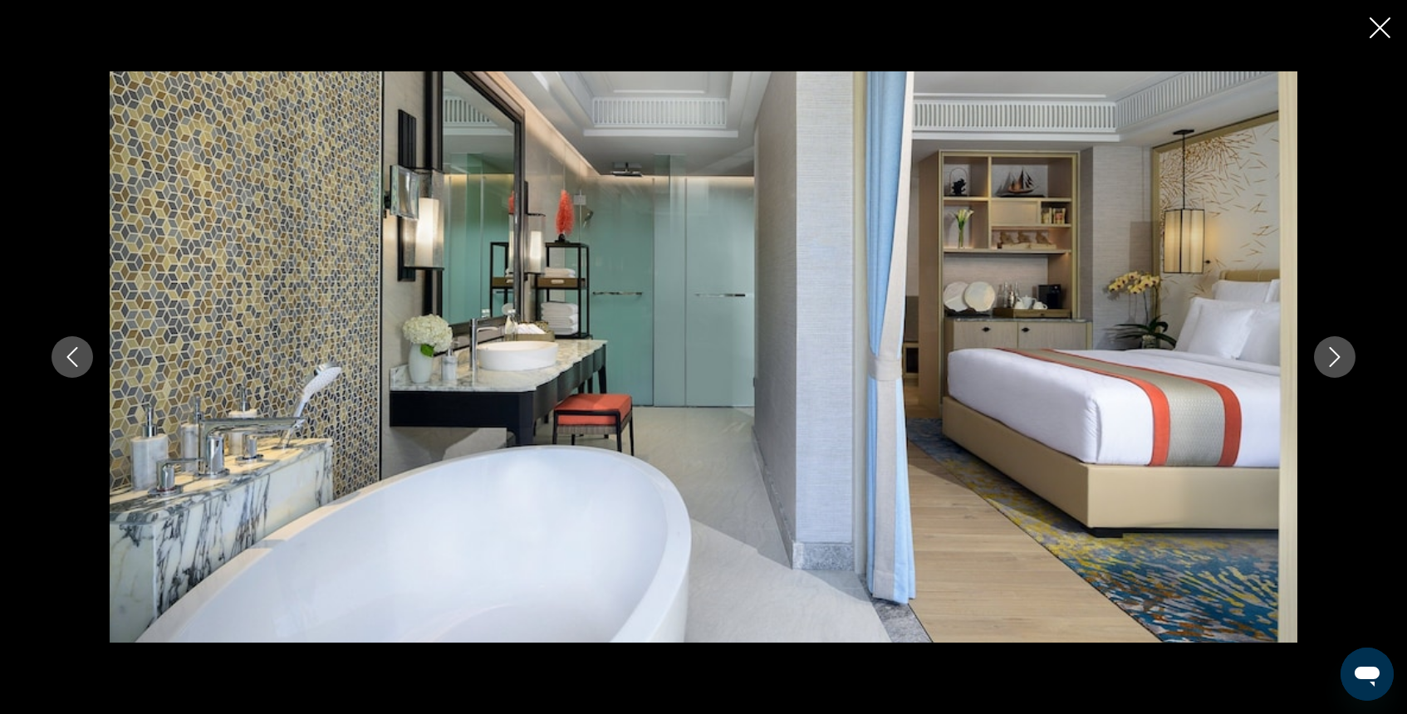
click at [1340, 359] on icon "Next image" at bounding box center [1335, 357] width 20 height 20
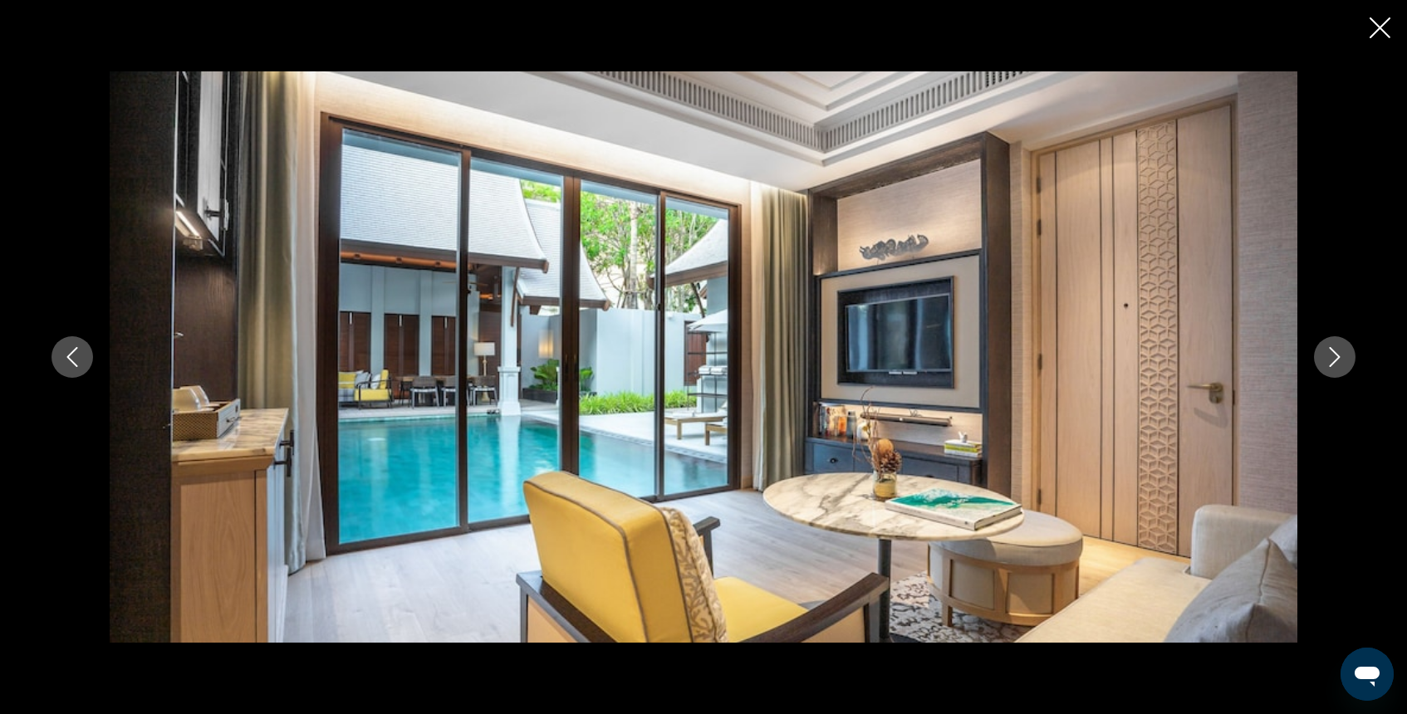
click at [66, 350] on icon "Previous image" at bounding box center [72, 357] width 20 height 20
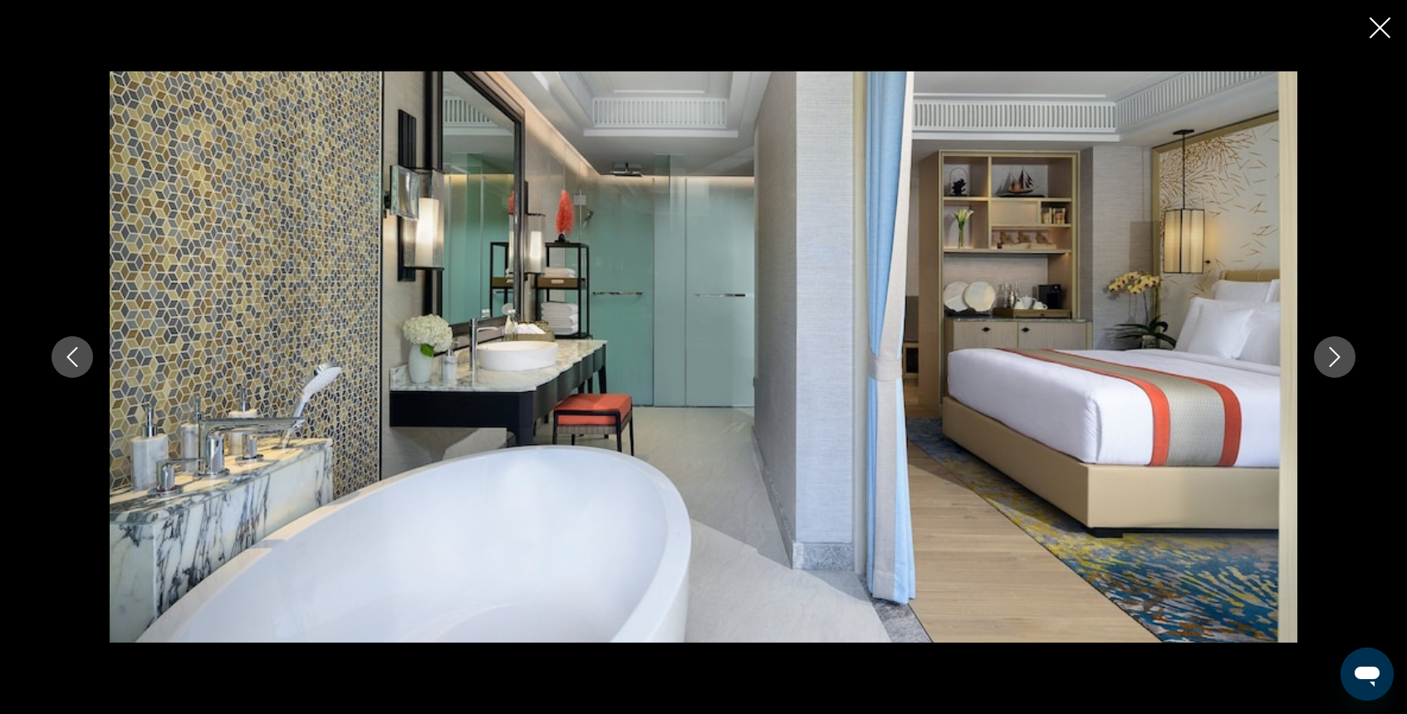
scroll to position [1248, 0]
click at [1370, 28] on icon "Close slideshow" at bounding box center [1380, 27] width 21 height 21
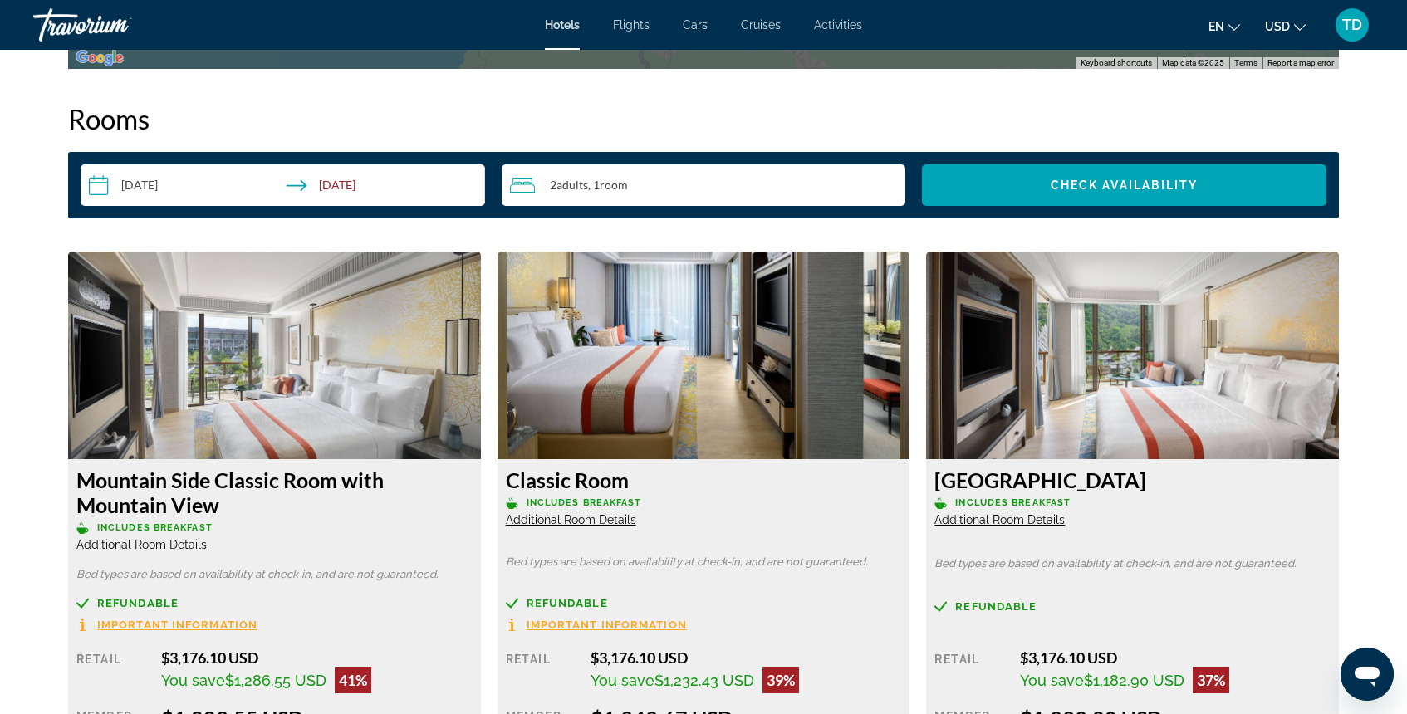
scroll to position [2059, 0]
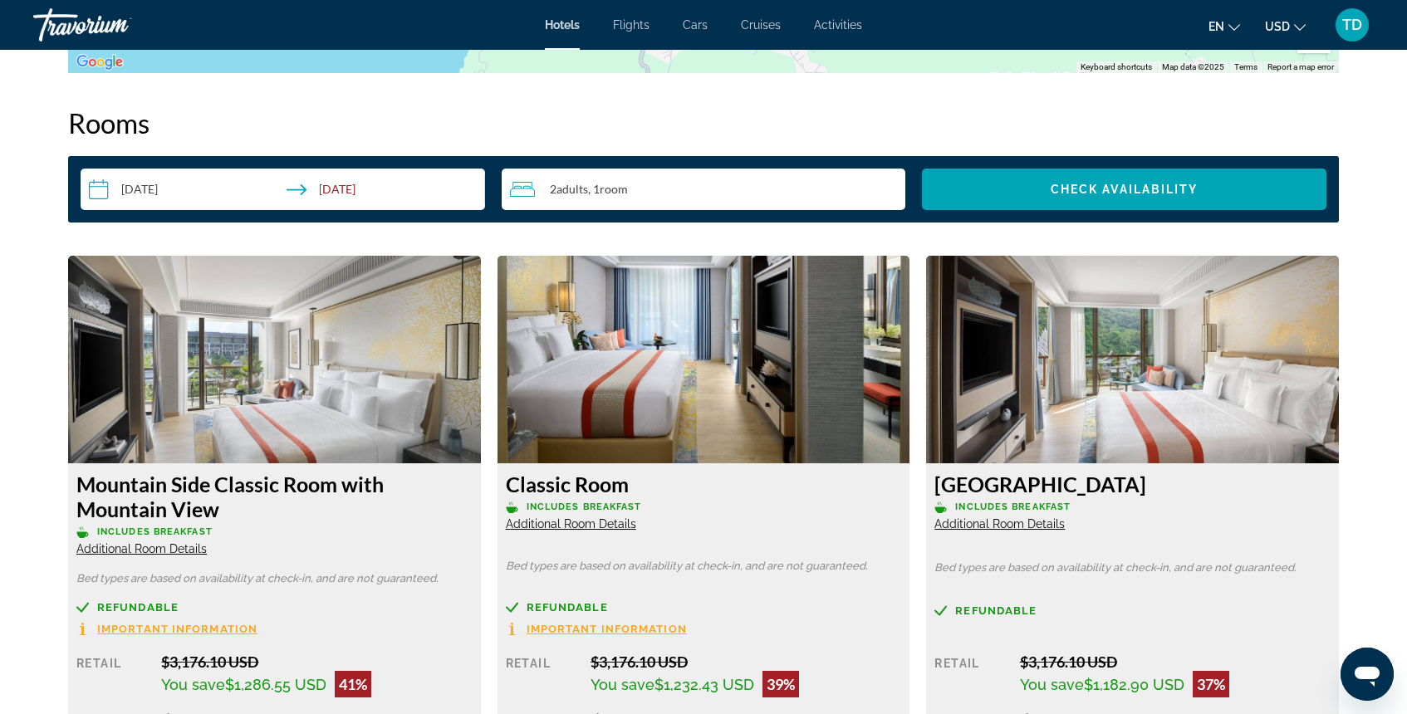
click at [176, 544] on span "Additional Room Details" at bounding box center [141, 548] width 130 height 13
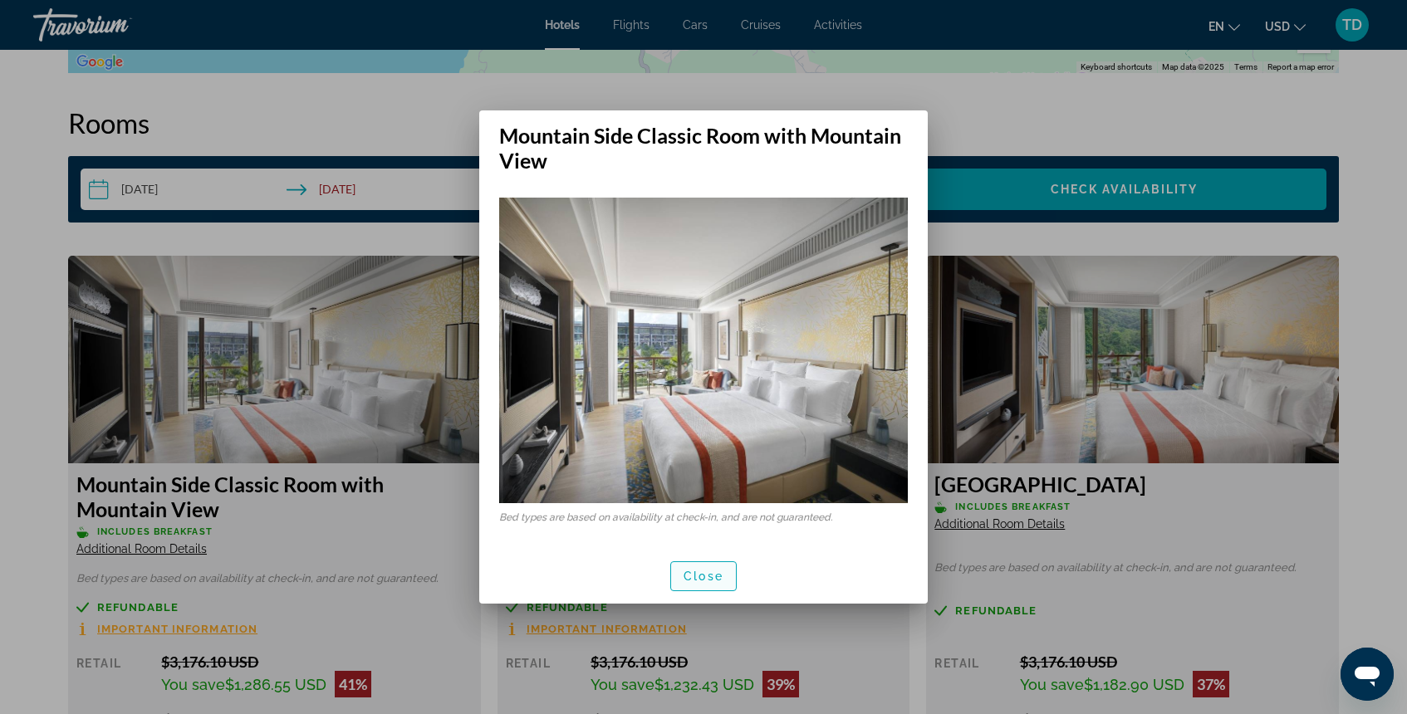
click at [711, 584] on span "button" at bounding box center [703, 576] width 65 height 40
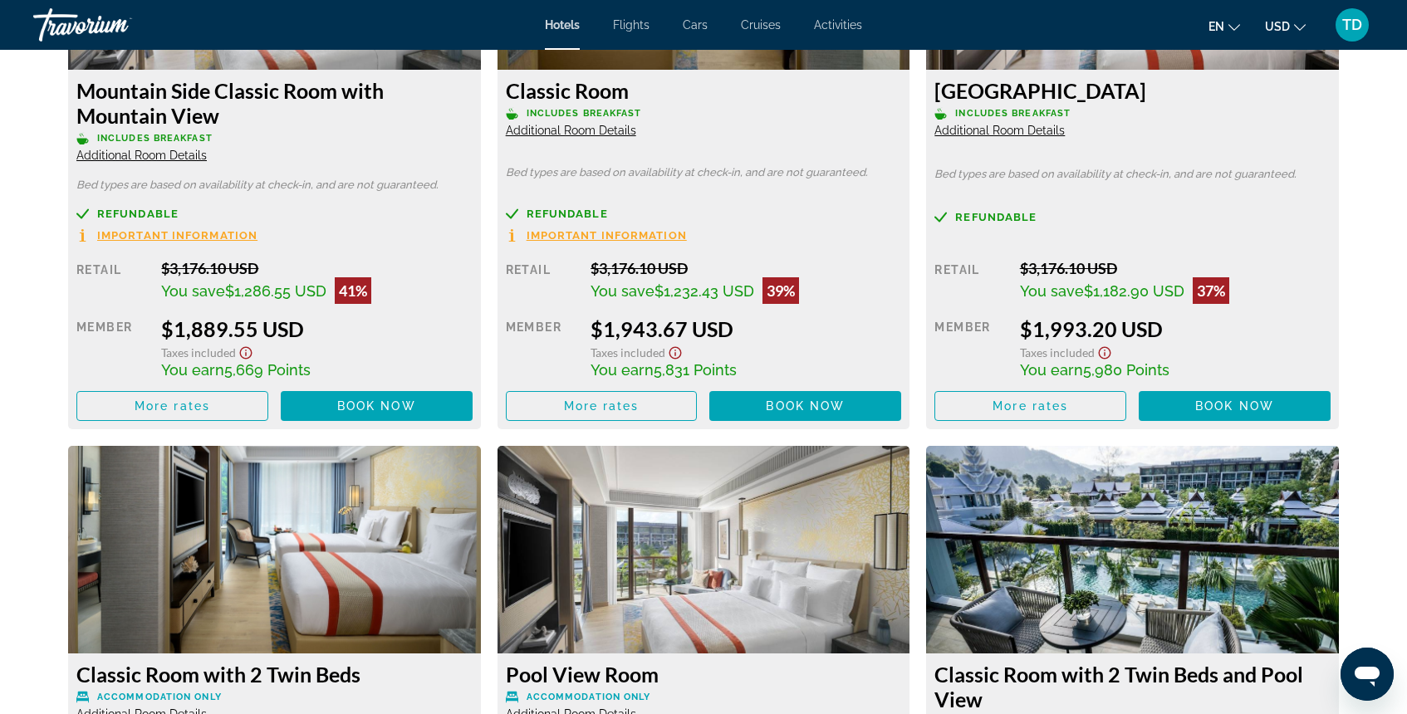
scroll to position [2448, 0]
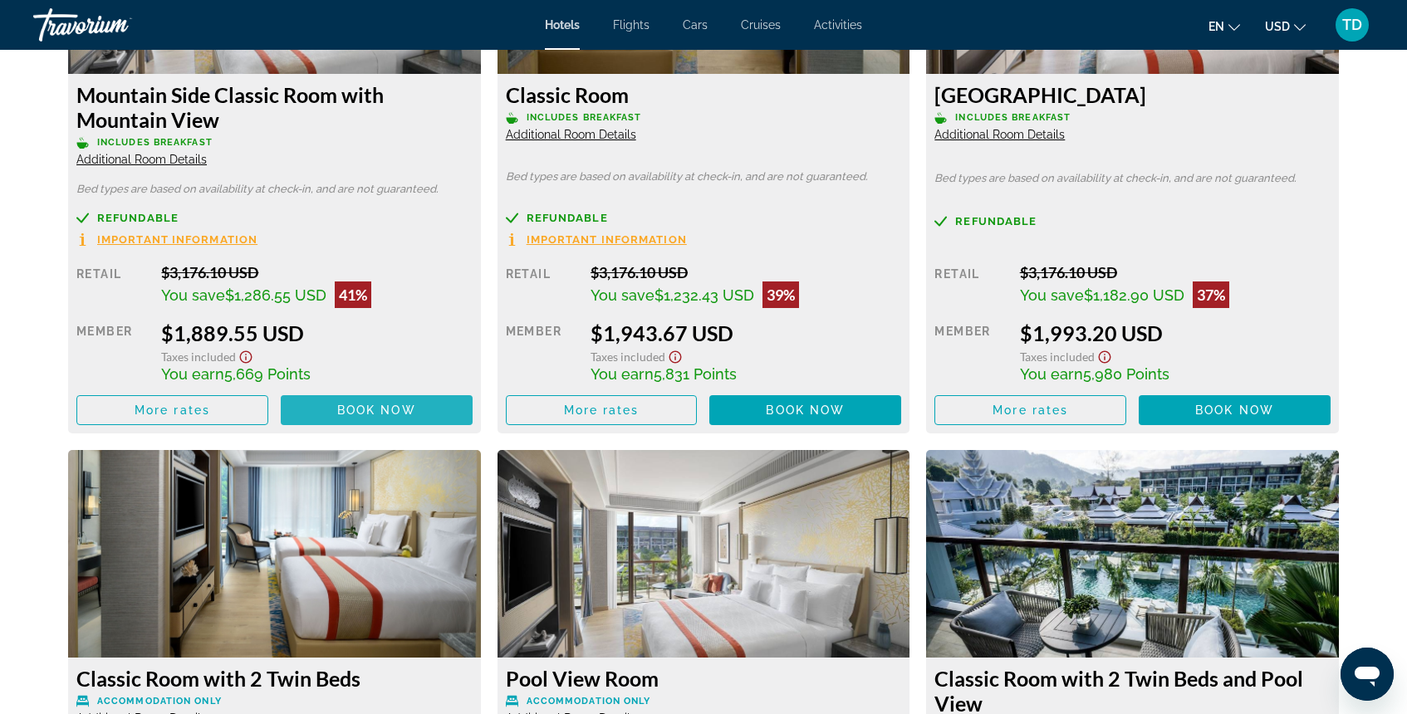
click at [399, 411] on span "Book now" at bounding box center [376, 410] width 79 height 13
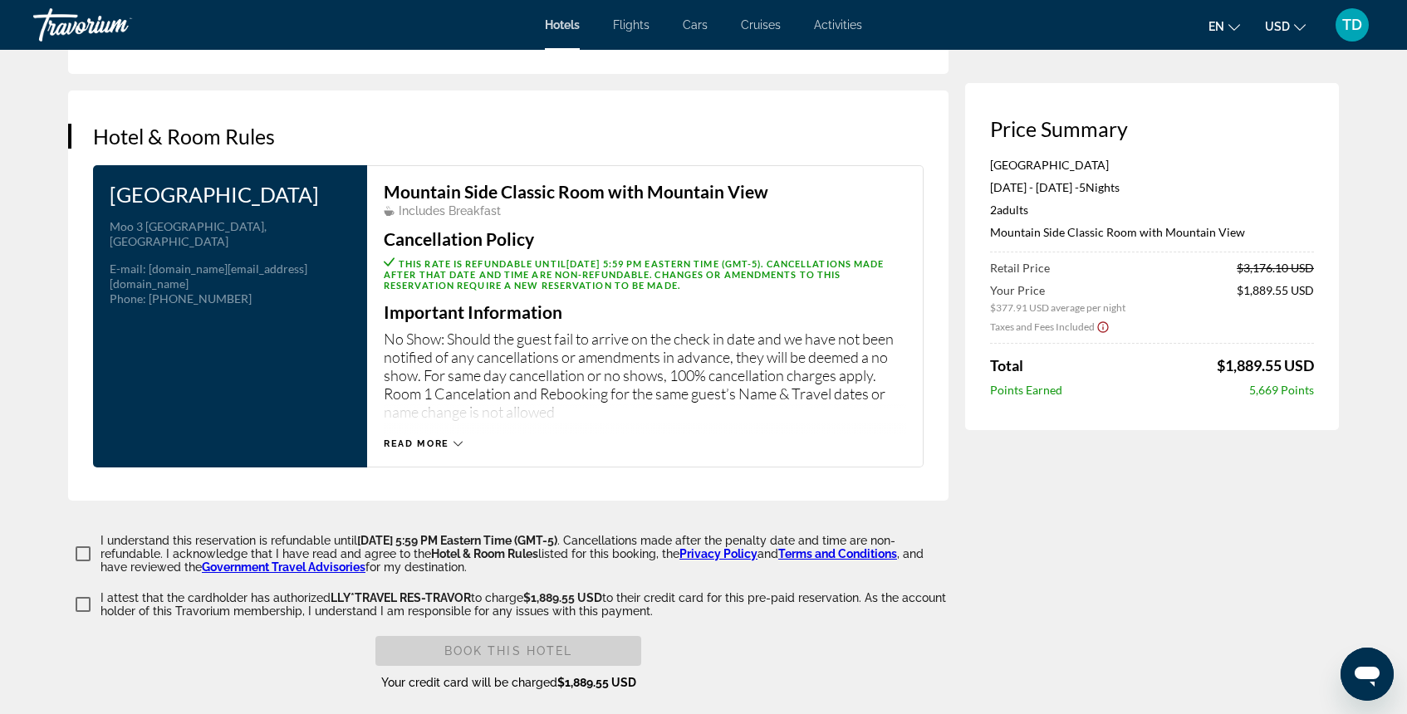
scroll to position [2203, 0]
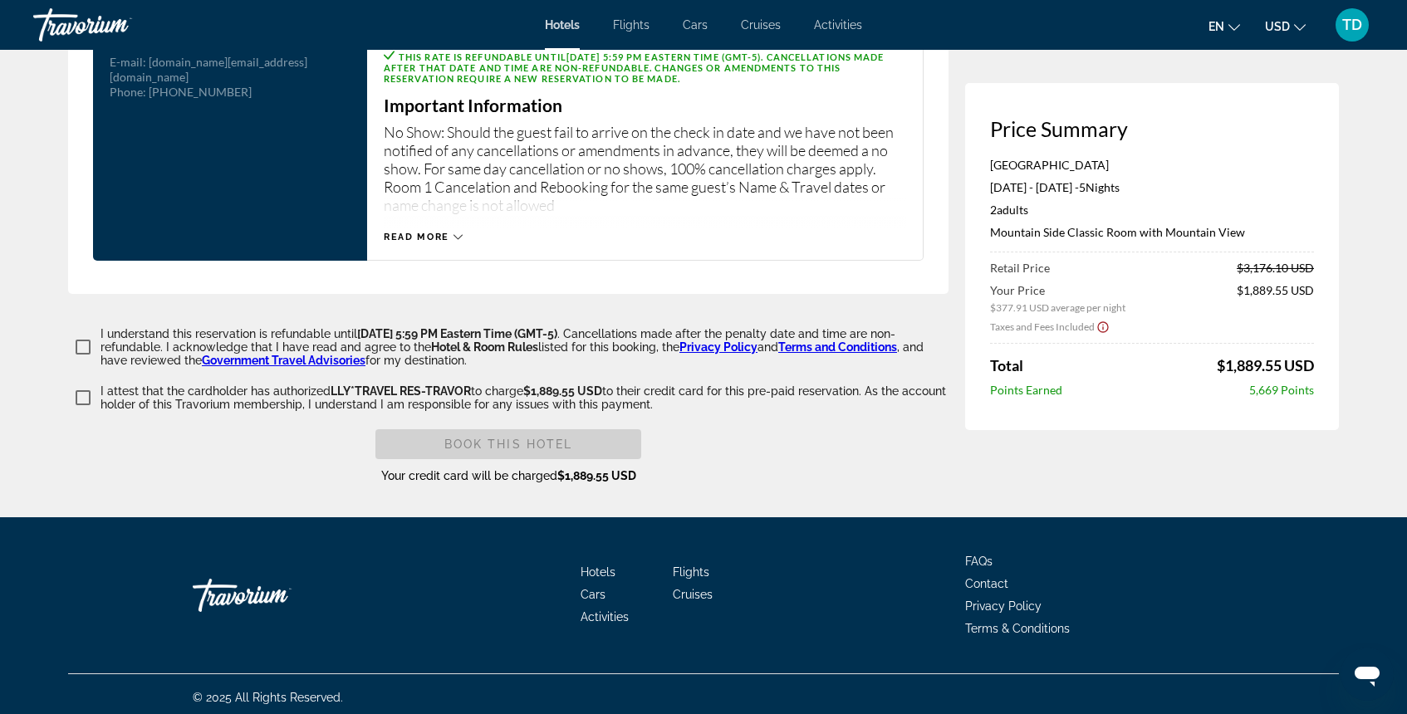
click at [1100, 328] on icon "Show Taxes and Fees disclaimer" at bounding box center [1102, 327] width 13 height 15
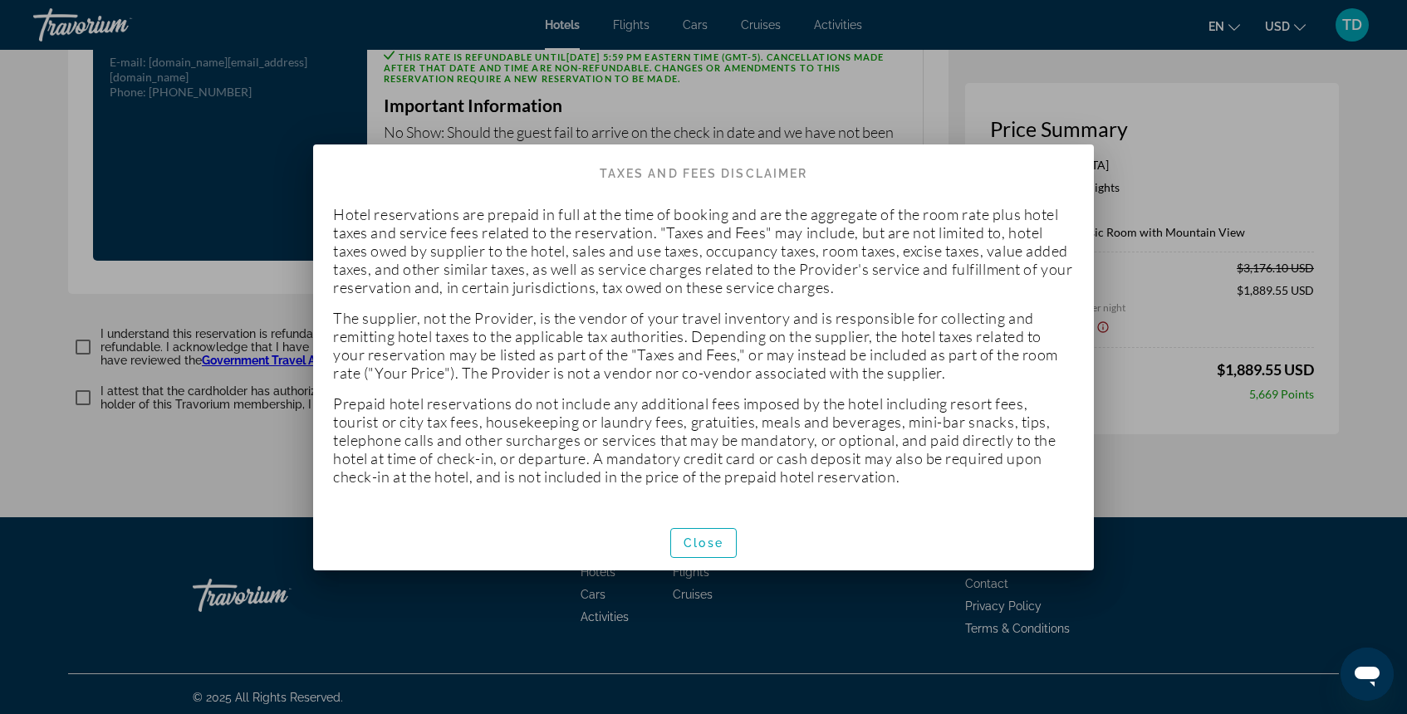
scroll to position [0, 0]
click at [720, 546] on span "Close" at bounding box center [704, 543] width 40 height 13
